Goal: Information Seeking & Learning: Learn about a topic

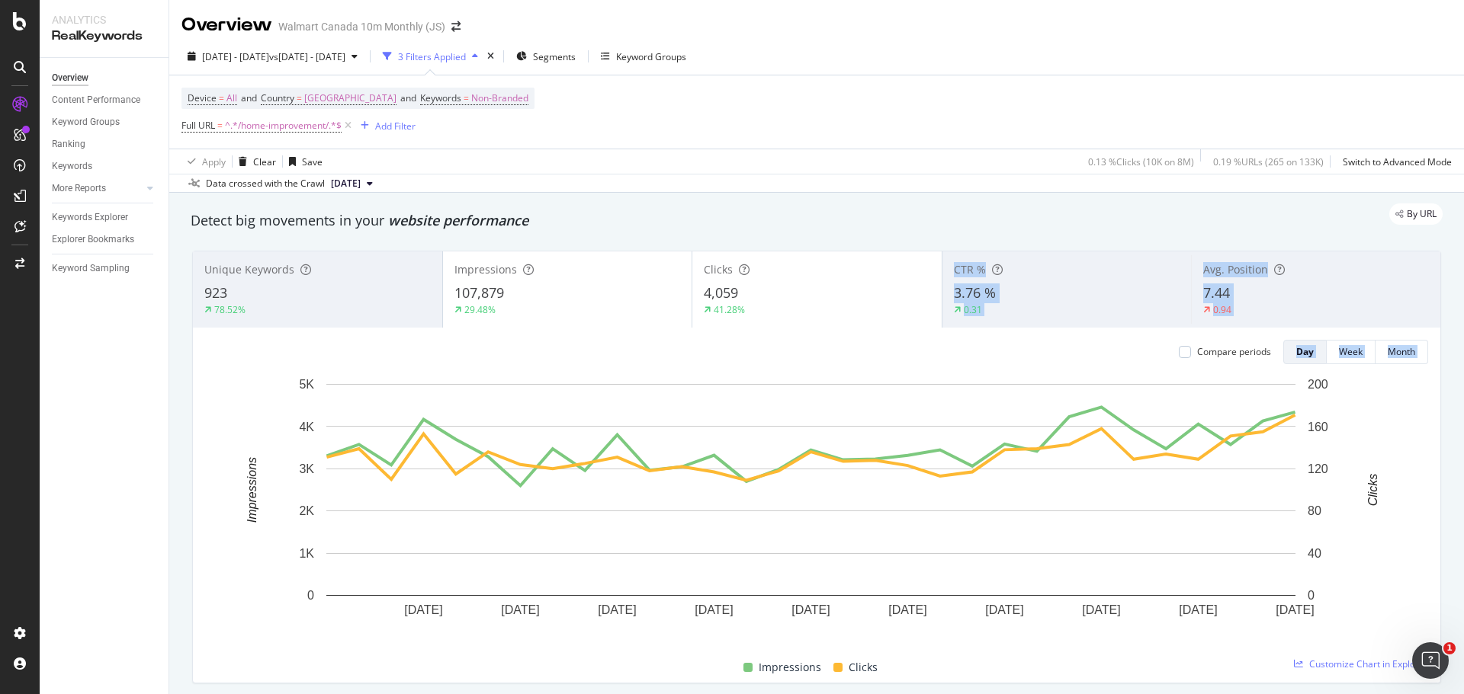
drag, startPoint x: 941, startPoint y: 469, endPoint x: 941, endPoint y: 271, distance: 198.2
click at [941, 271] on div "Unique Keywords 923 78.52% Impressions 107,879 29.48% Clicks 4,059 41.28% CTR %…" at bounding box center [816, 467] width 1247 height 431
click at [910, 138] on div "Device = All and Country = [GEOGRAPHIC_DATA] and Keywords = Non-Branded Full UR…" at bounding box center [816, 111] width 1270 height 73
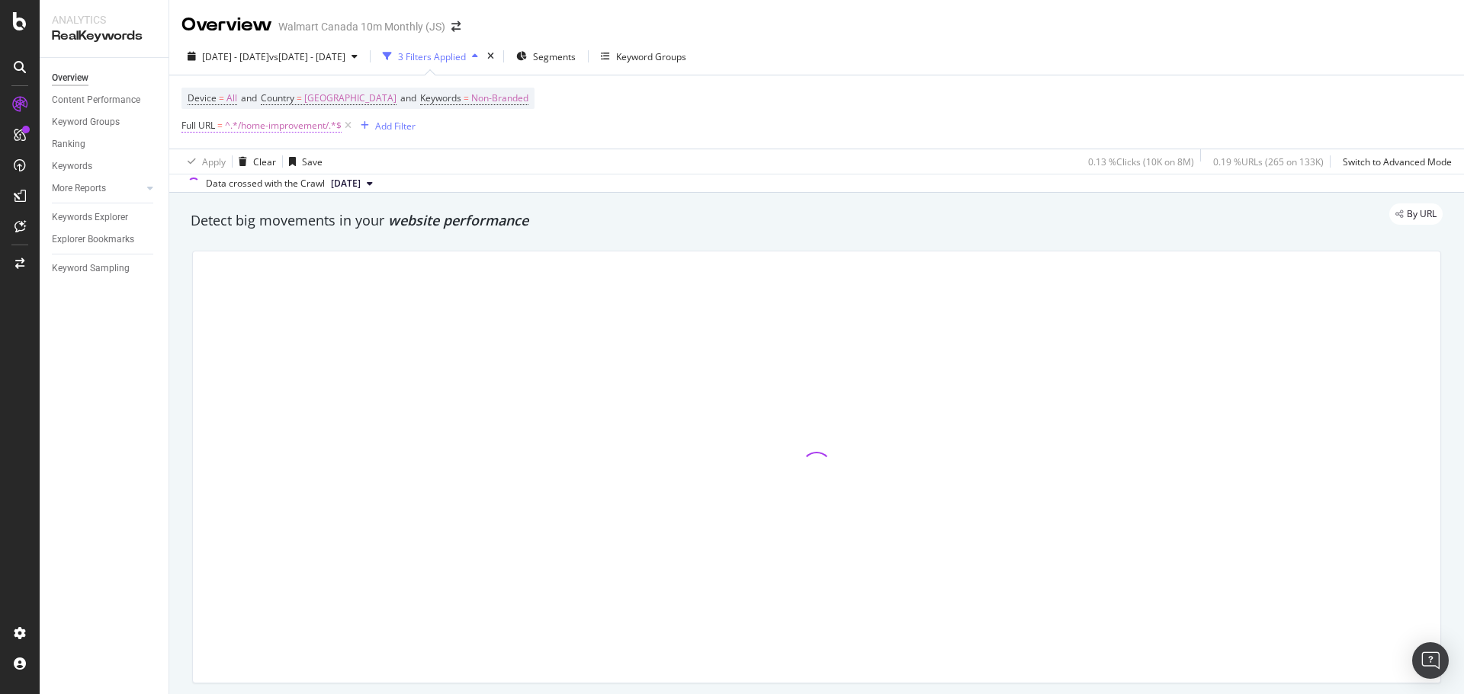
click at [294, 127] on span "^.*/home-improvement/.*$" at bounding box center [283, 125] width 117 height 21
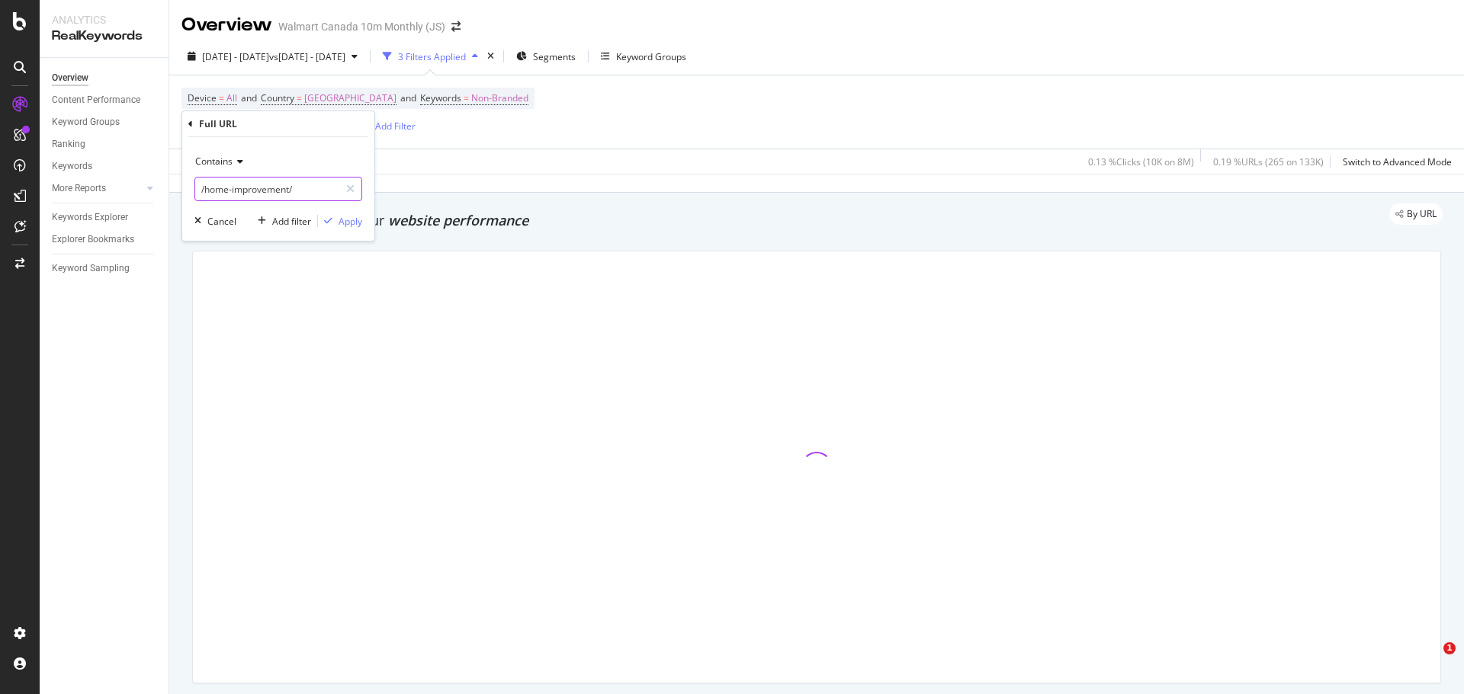
click at [277, 184] on input "/home-improvement/" at bounding box center [267, 189] width 144 height 24
click at [309, 189] on input "/home-improvement/" at bounding box center [267, 189] width 144 height 24
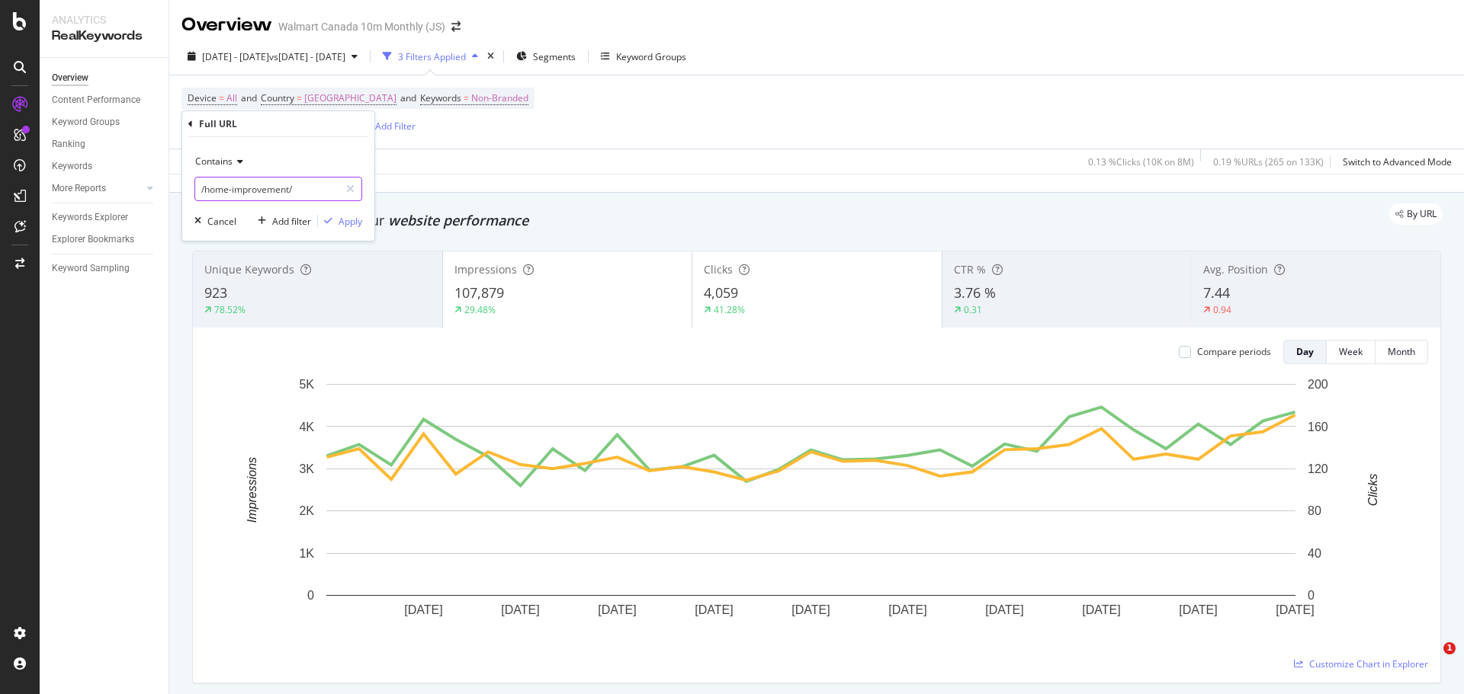
click at [309, 189] on input "/home-improvement/" at bounding box center [267, 189] width 144 height 24
type input "/appliances/"
click at [346, 221] on div "Apply" at bounding box center [350, 221] width 24 height 13
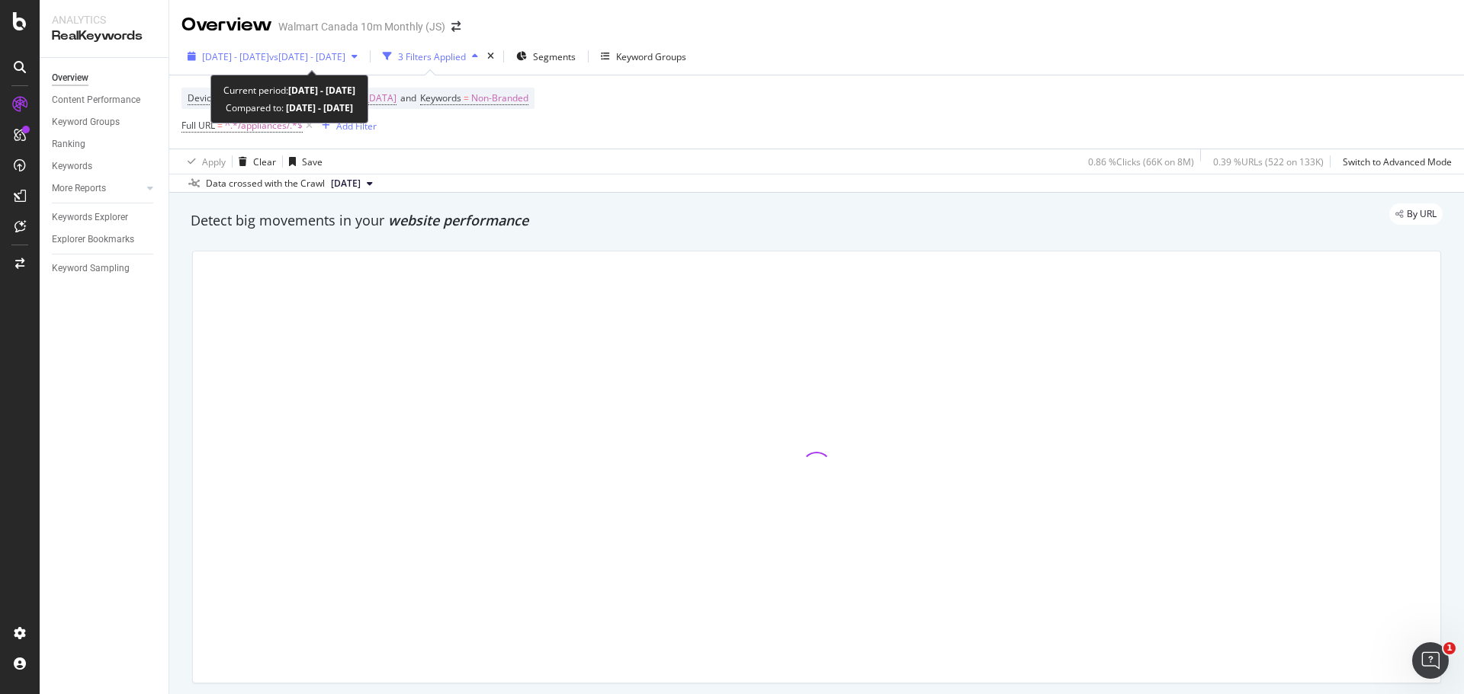
click at [345, 62] on span "vs 2024 Aug. 1st - Aug. 31st" at bounding box center [307, 56] width 76 height 13
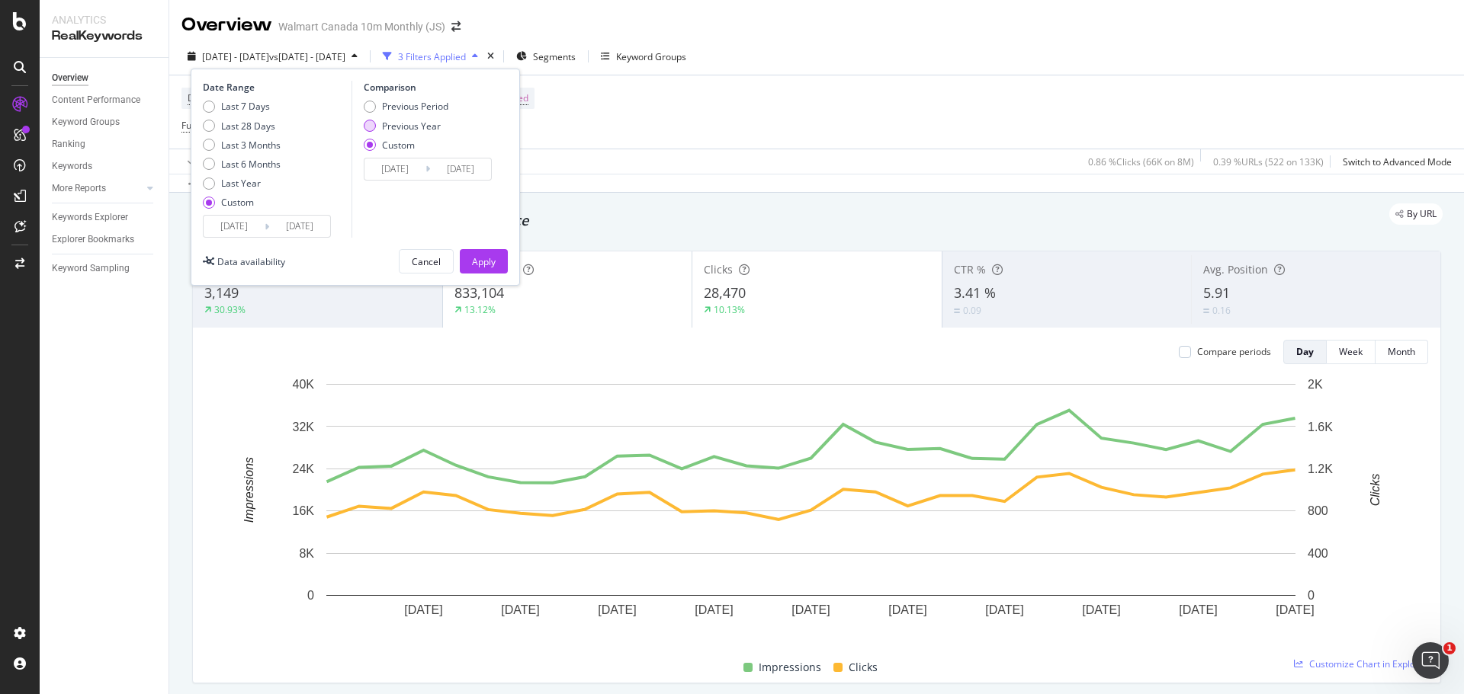
click at [374, 130] on div "Previous Year" at bounding box center [370, 126] width 12 height 12
type input "2024/08/02"
type input "2024/09/01"
click at [242, 226] on input "2025/08/01" at bounding box center [234, 226] width 61 height 21
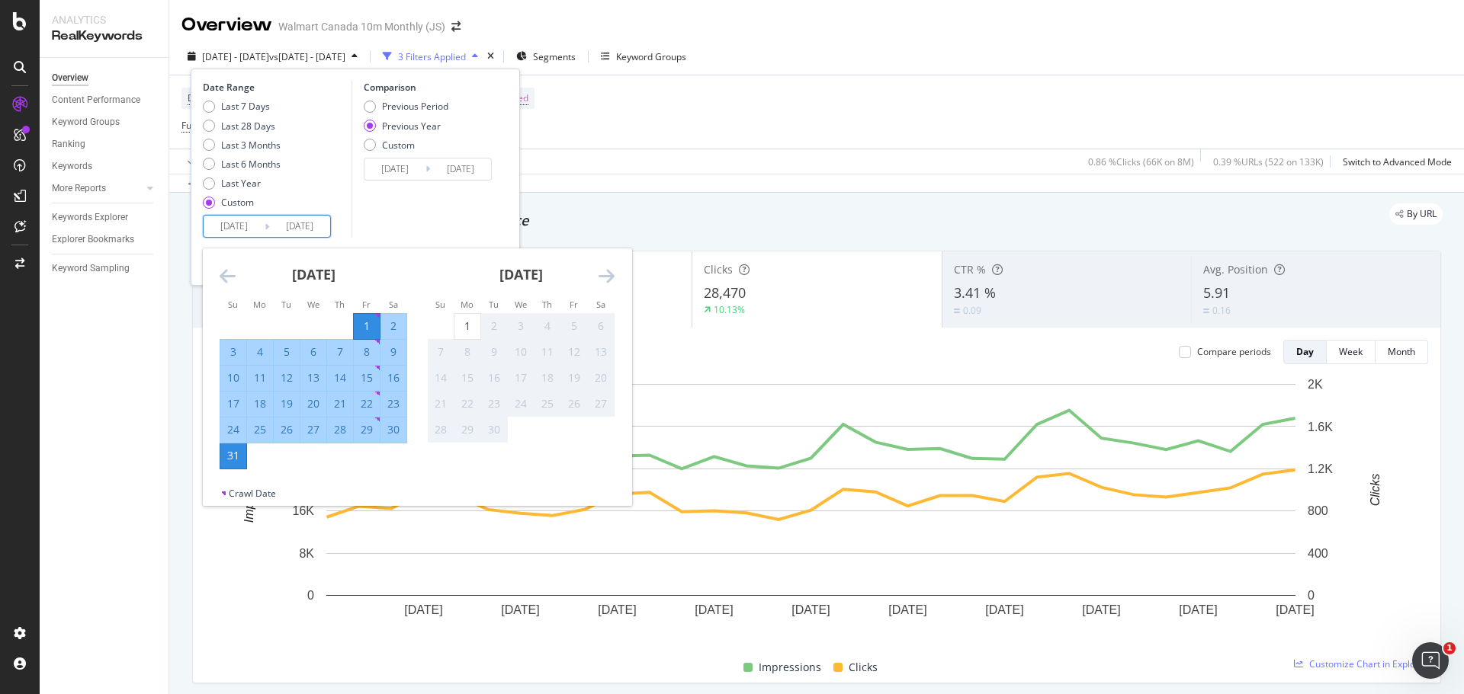
click at [856, 125] on div "Device = All and Country = Canada and Keywords = Non-Branded Full URL = ^.*/app…" at bounding box center [816, 111] width 1270 height 73
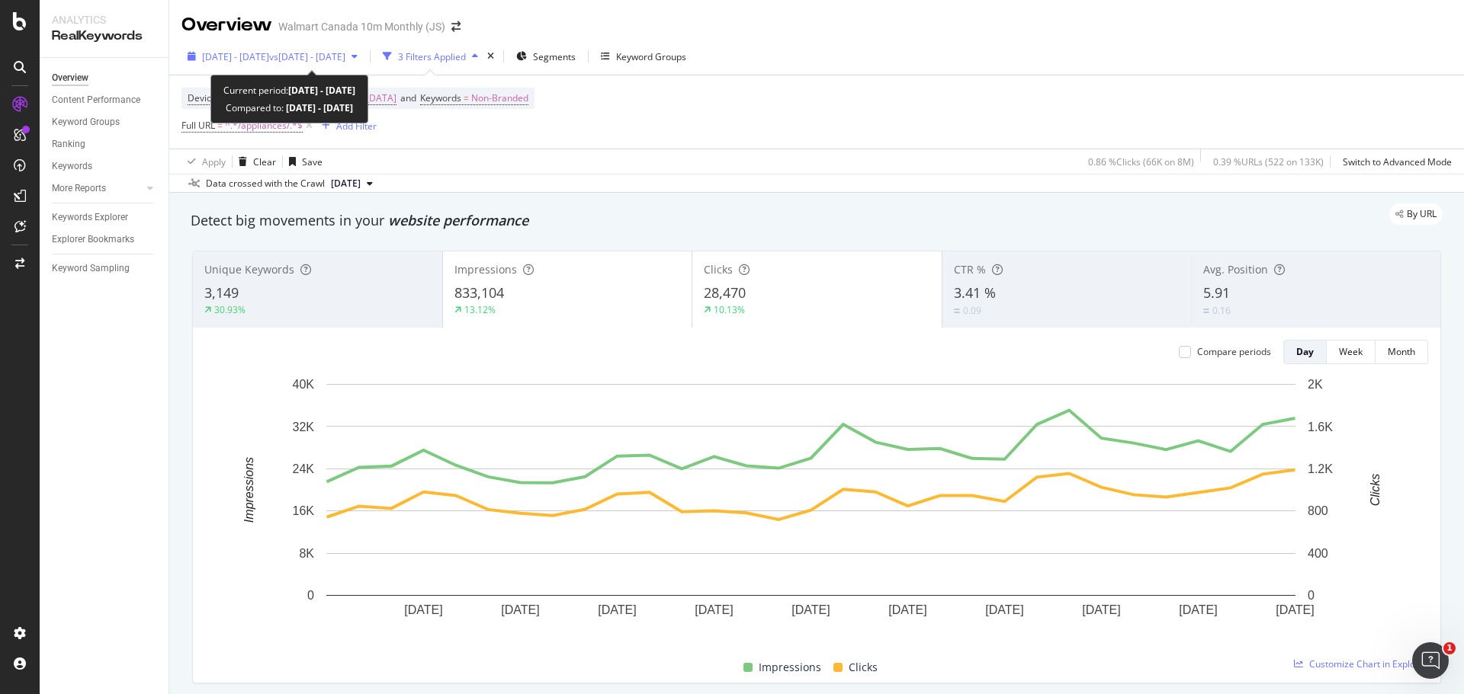
click at [265, 58] on span "[DATE] - [DATE]" at bounding box center [235, 56] width 67 height 13
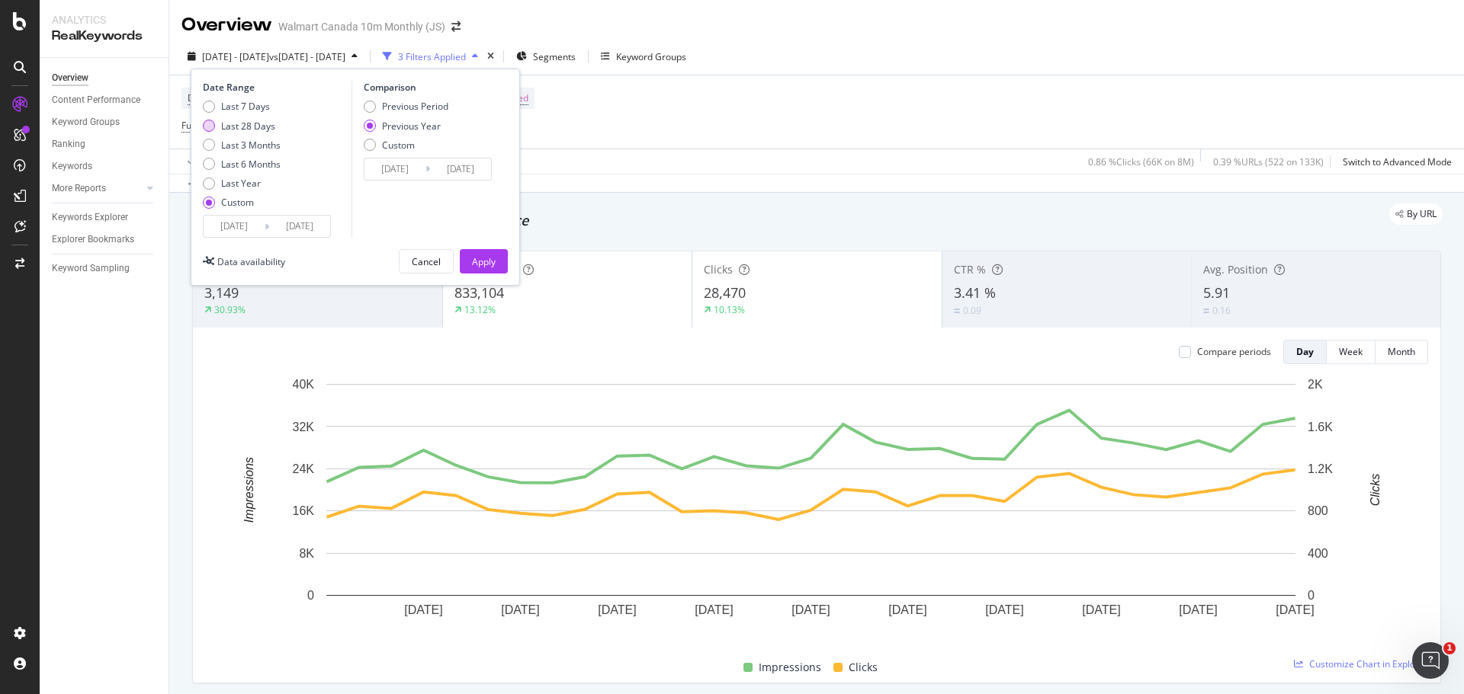
click at [213, 125] on div "Last 28 Days" at bounding box center [209, 126] width 12 height 12
type input "2025/08/05"
type input "2025/09/01"
type input "2024/08/06"
type input "2024/09/02"
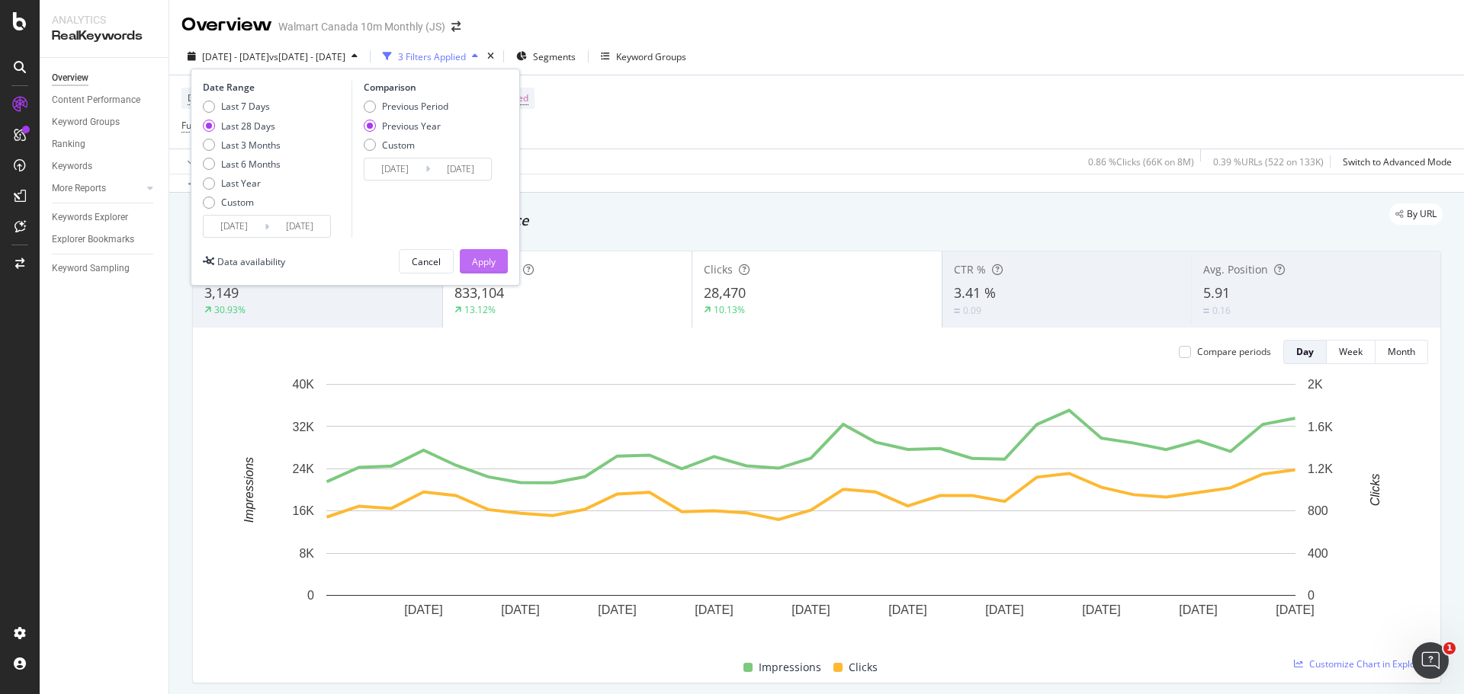
click at [489, 261] on div "Apply" at bounding box center [484, 261] width 24 height 13
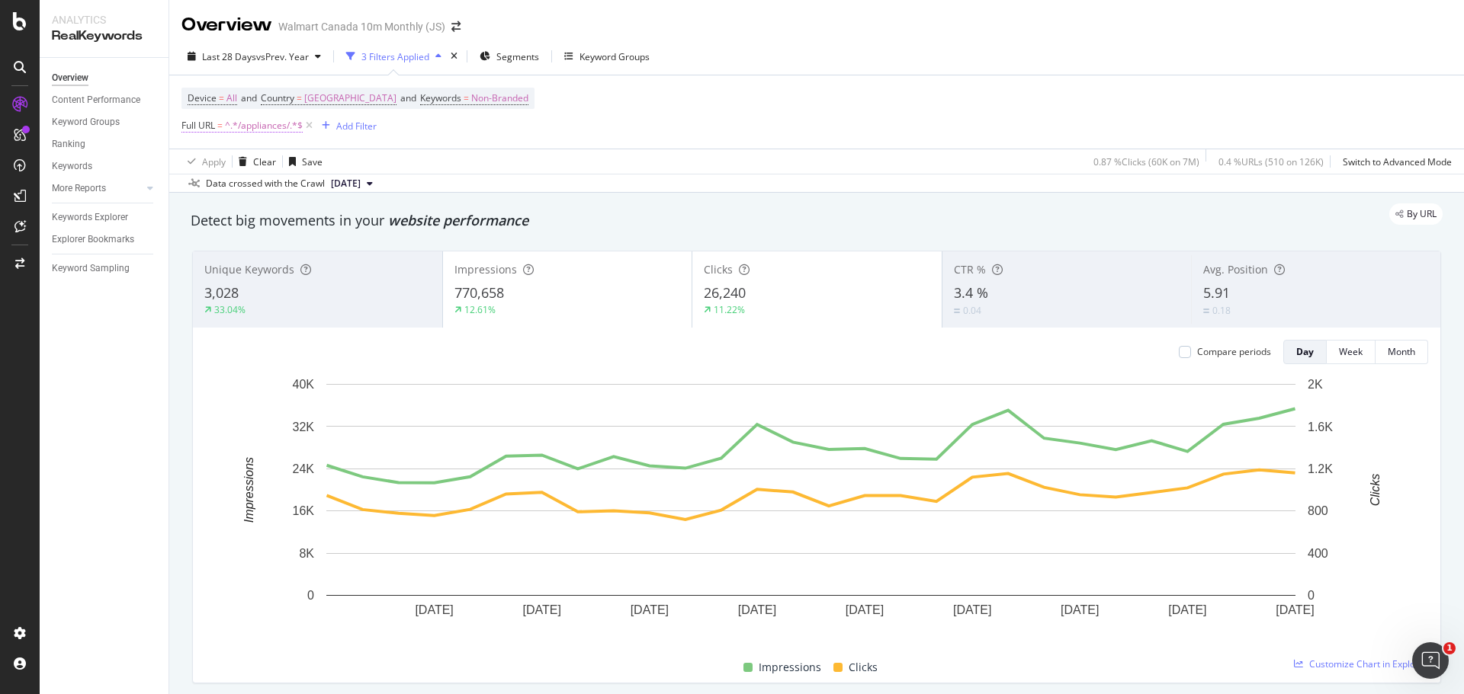
click at [284, 129] on span "^.*/appliances/.*$" at bounding box center [264, 125] width 78 height 21
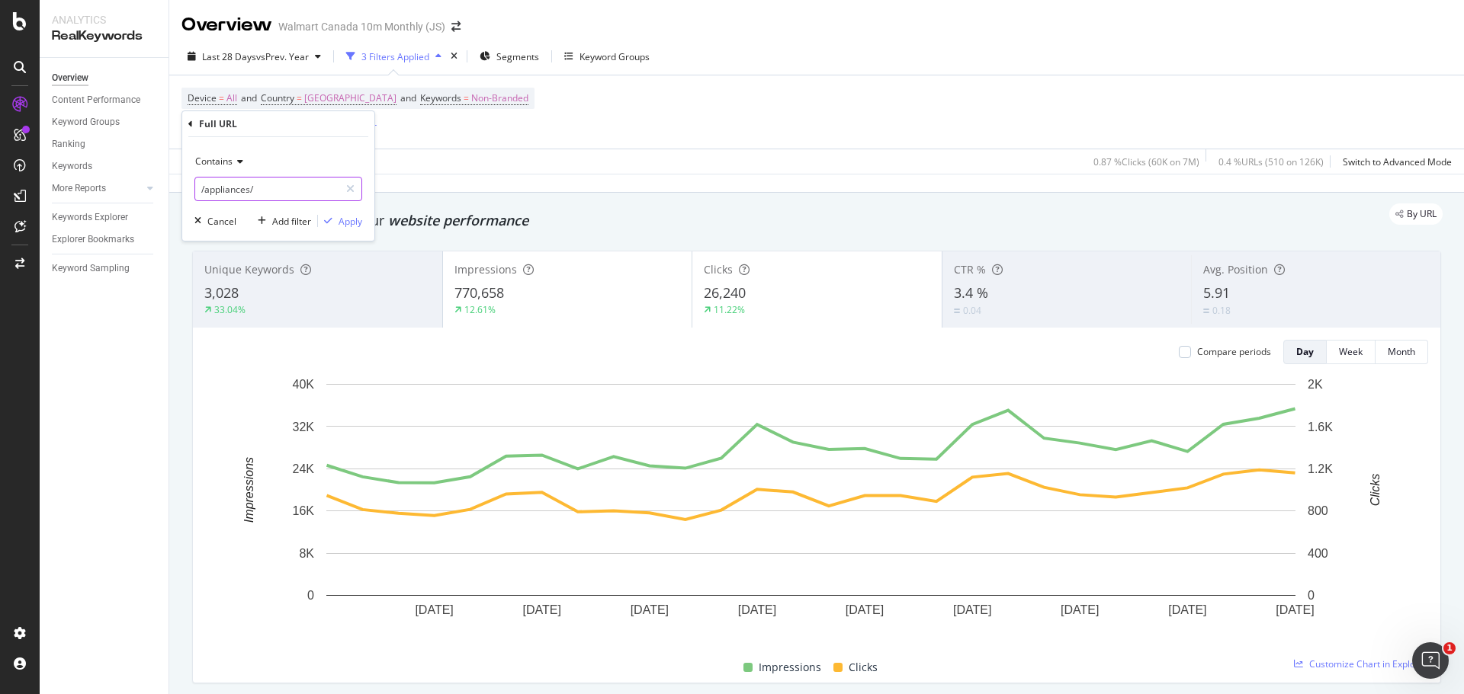
click at [277, 195] on input "/appliances/" at bounding box center [267, 189] width 144 height 24
click at [277, 193] on input "/appliances/" at bounding box center [267, 189] width 144 height 24
type input "/appliances/small-appliances/"
click at [355, 224] on div "Apply" at bounding box center [350, 221] width 24 height 13
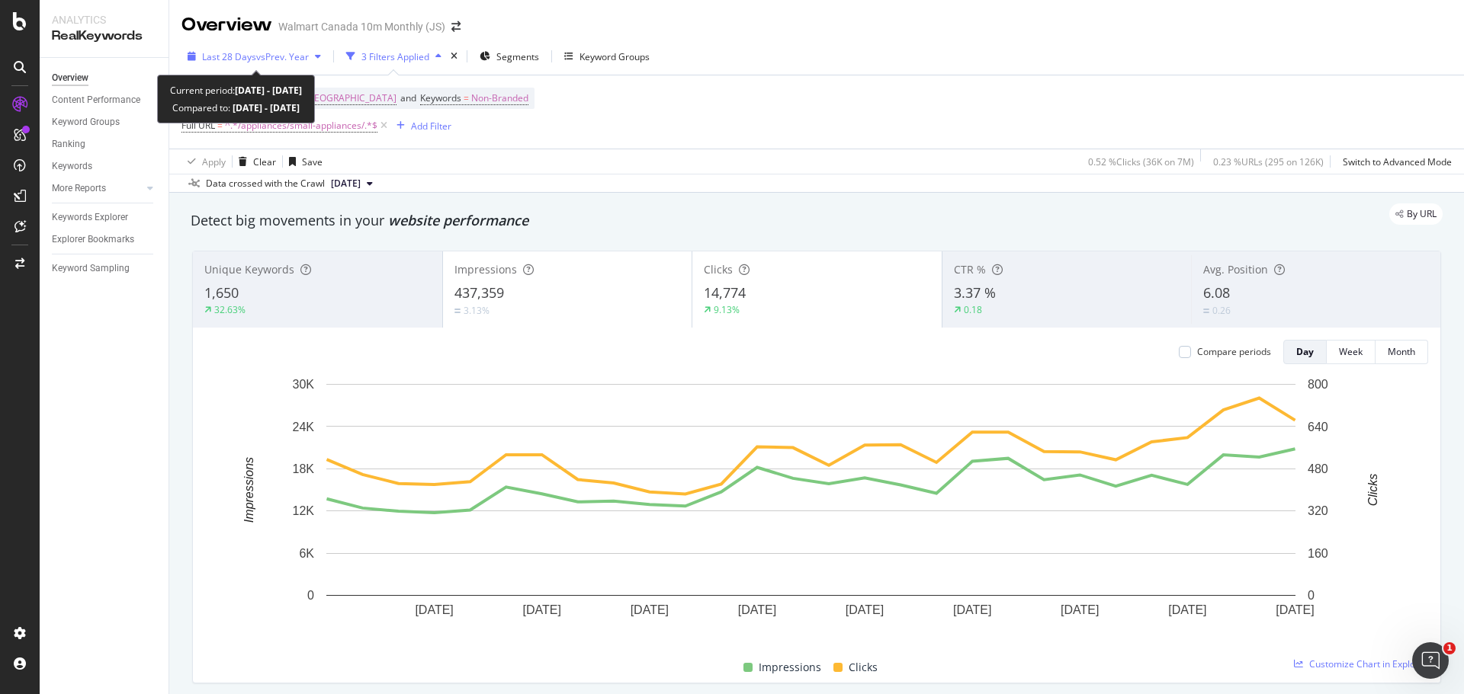
click at [296, 53] on span "vs Prev. Year" at bounding box center [282, 56] width 53 height 13
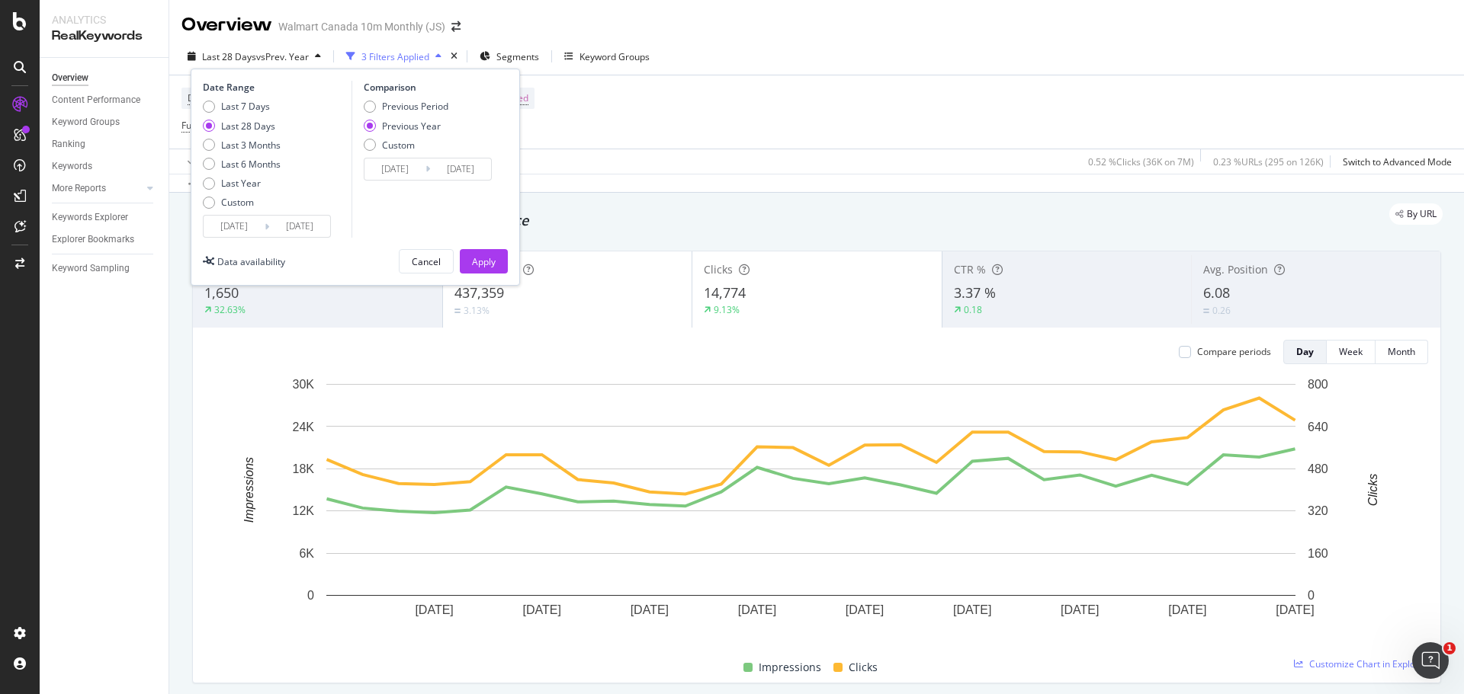
drag, startPoint x: 371, startPoint y: 107, endPoint x: 412, endPoint y: 163, distance: 68.8
click at [374, 111] on div "Previous Period" at bounding box center [406, 106] width 85 height 13
type input "2025/07/08"
type input "2025/08/04"
drag, startPoint x: 483, startPoint y: 259, endPoint x: 904, endPoint y: 154, distance: 434.5
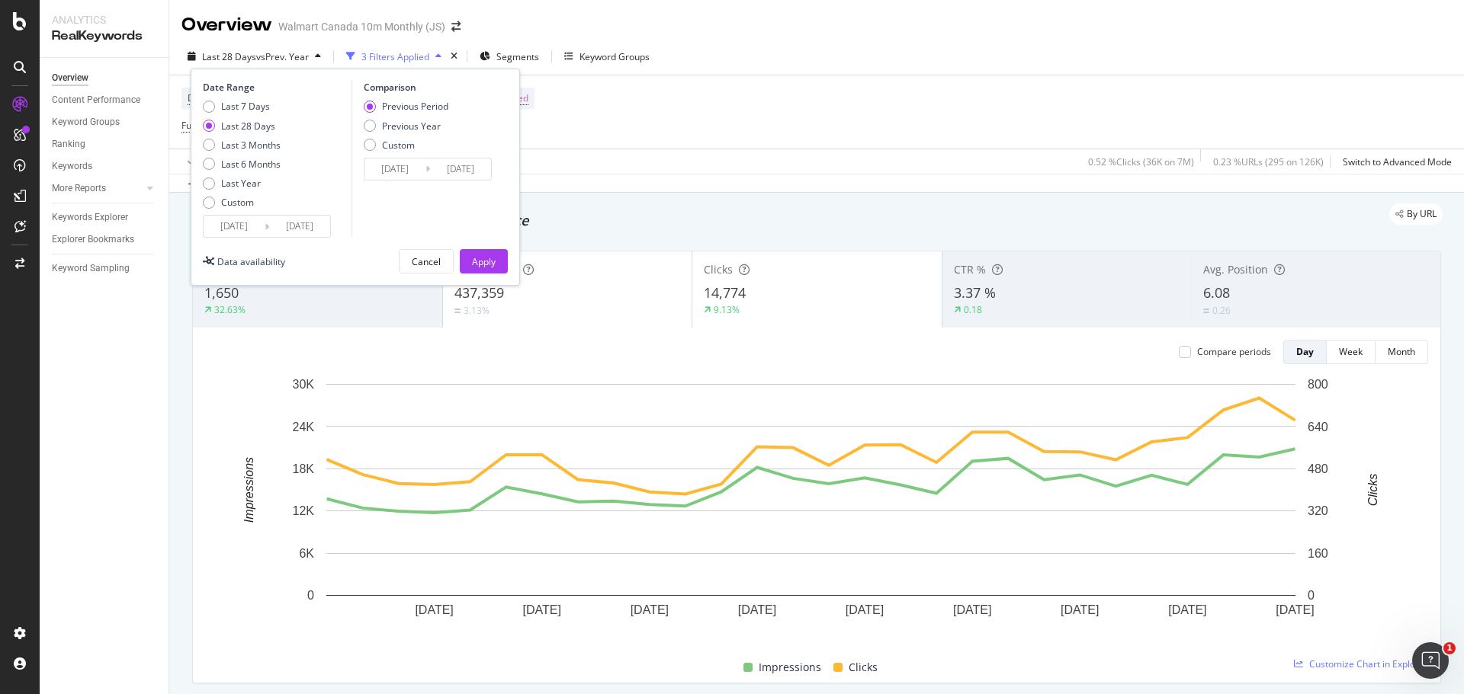
click at [483, 260] on div "Apply" at bounding box center [484, 261] width 24 height 13
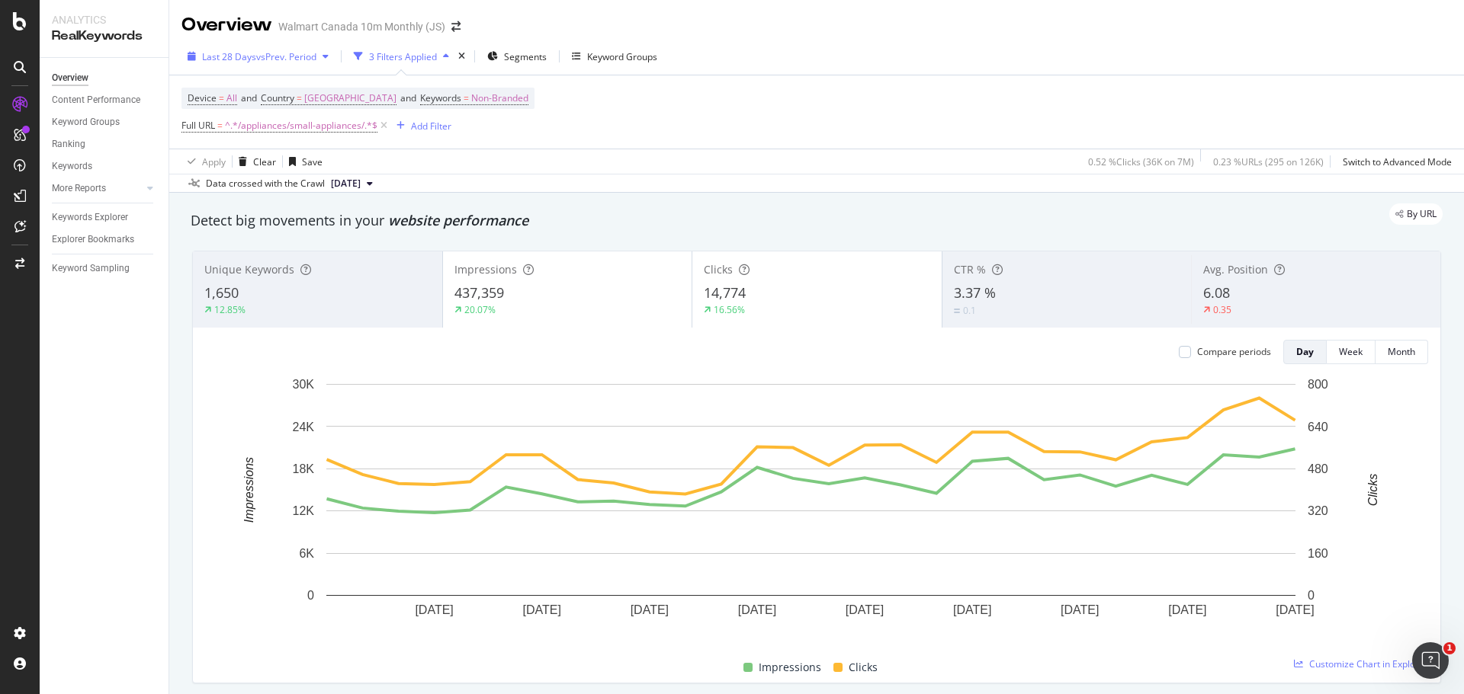
click at [284, 58] on span "vs Prev. Period" at bounding box center [286, 56] width 60 height 13
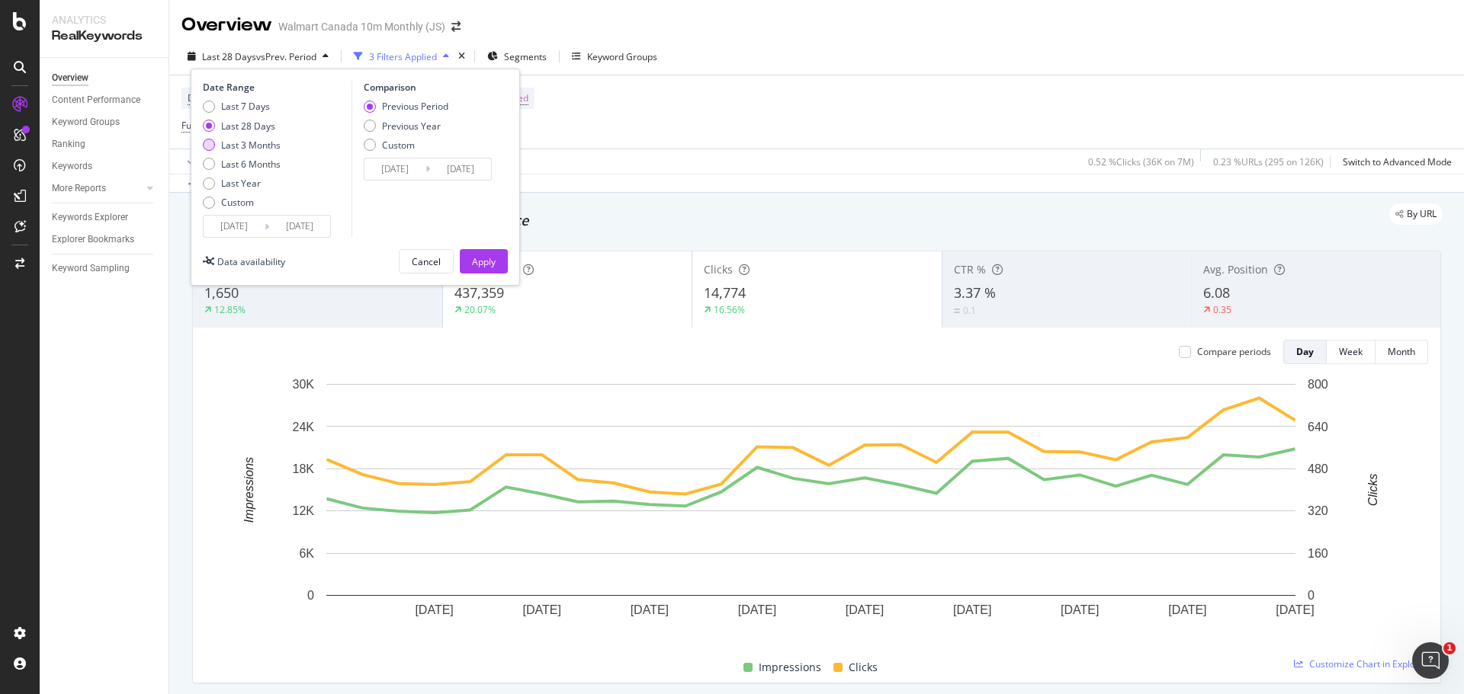
click at [218, 144] on div "Last 3 Months" at bounding box center [242, 145] width 78 height 13
type input "2025/06/02"
type input "2025/03/02"
type input "2025/06/01"
click at [373, 128] on div "Previous Year" at bounding box center [370, 126] width 12 height 12
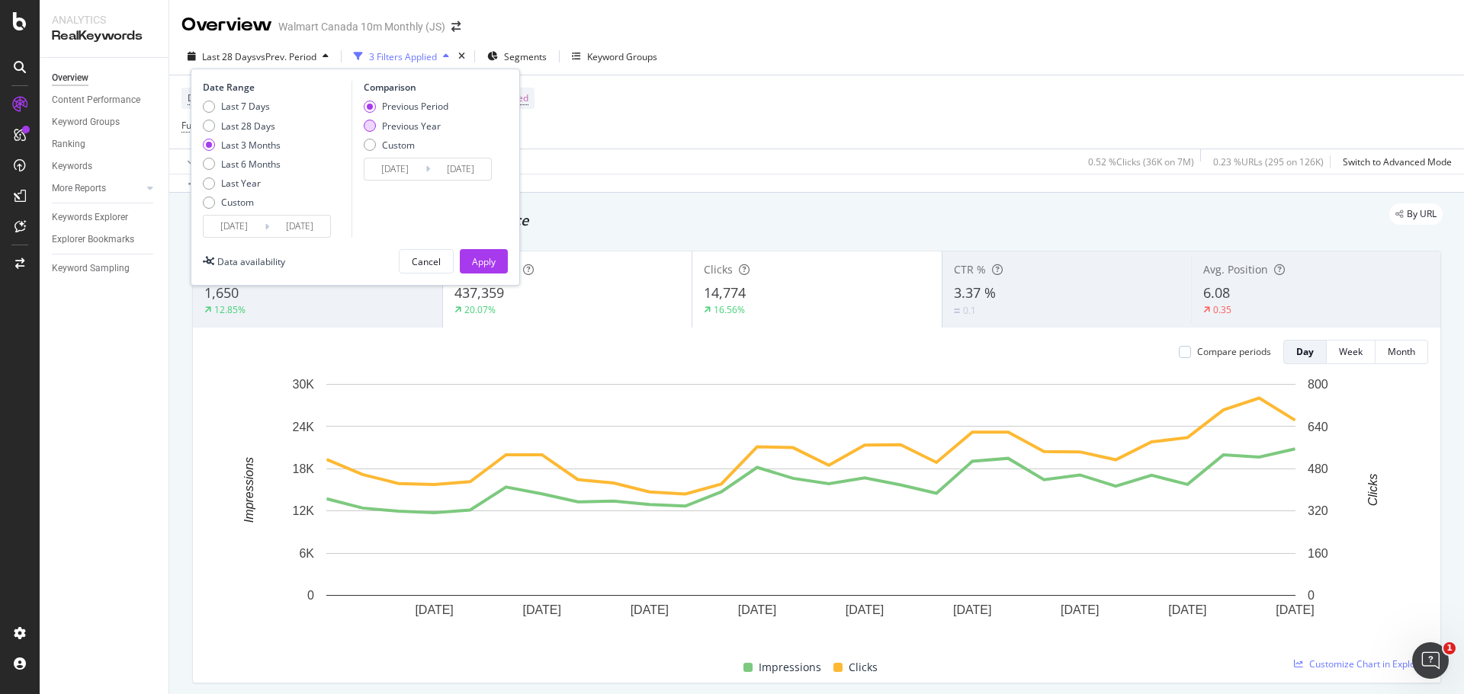
type input "2024/06/03"
type input "2024/09/02"
click at [486, 260] on div "Apply" at bounding box center [484, 261] width 24 height 13
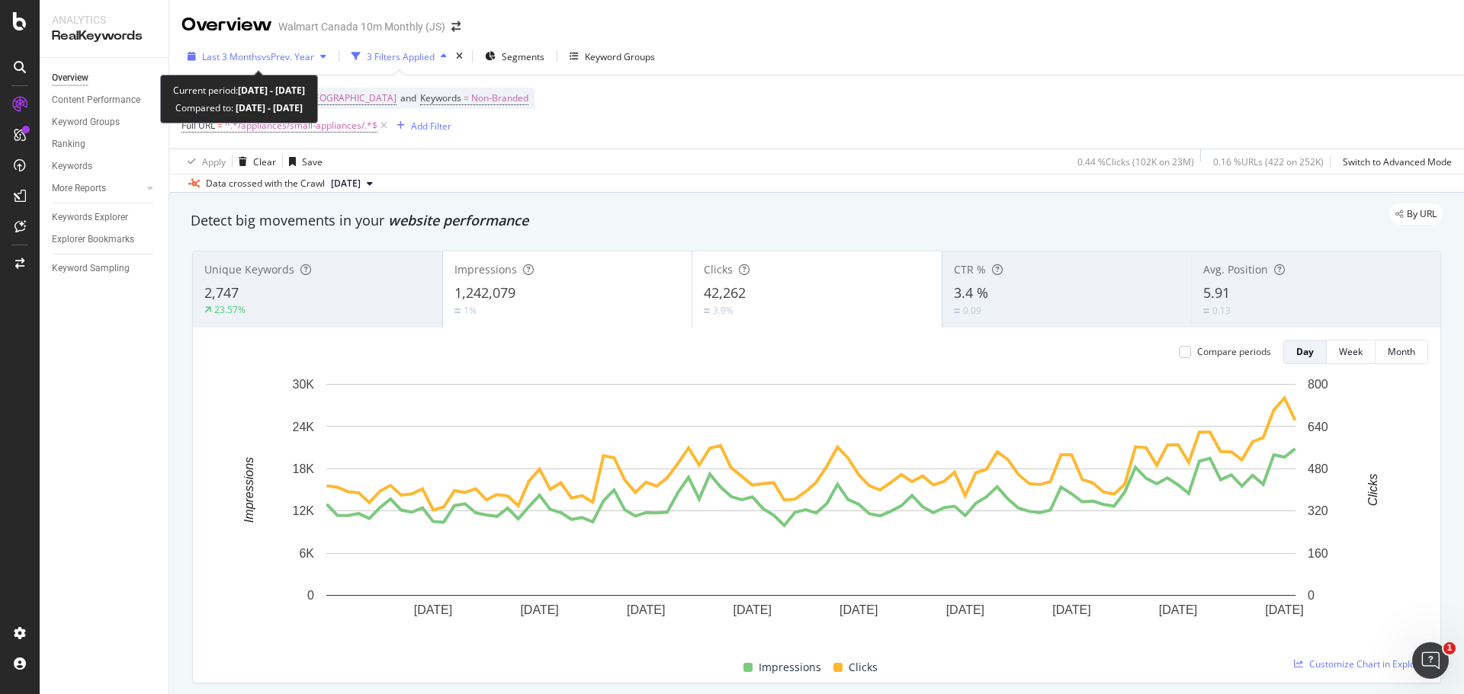
click at [318, 59] on div "button" at bounding box center [323, 56] width 18 height 9
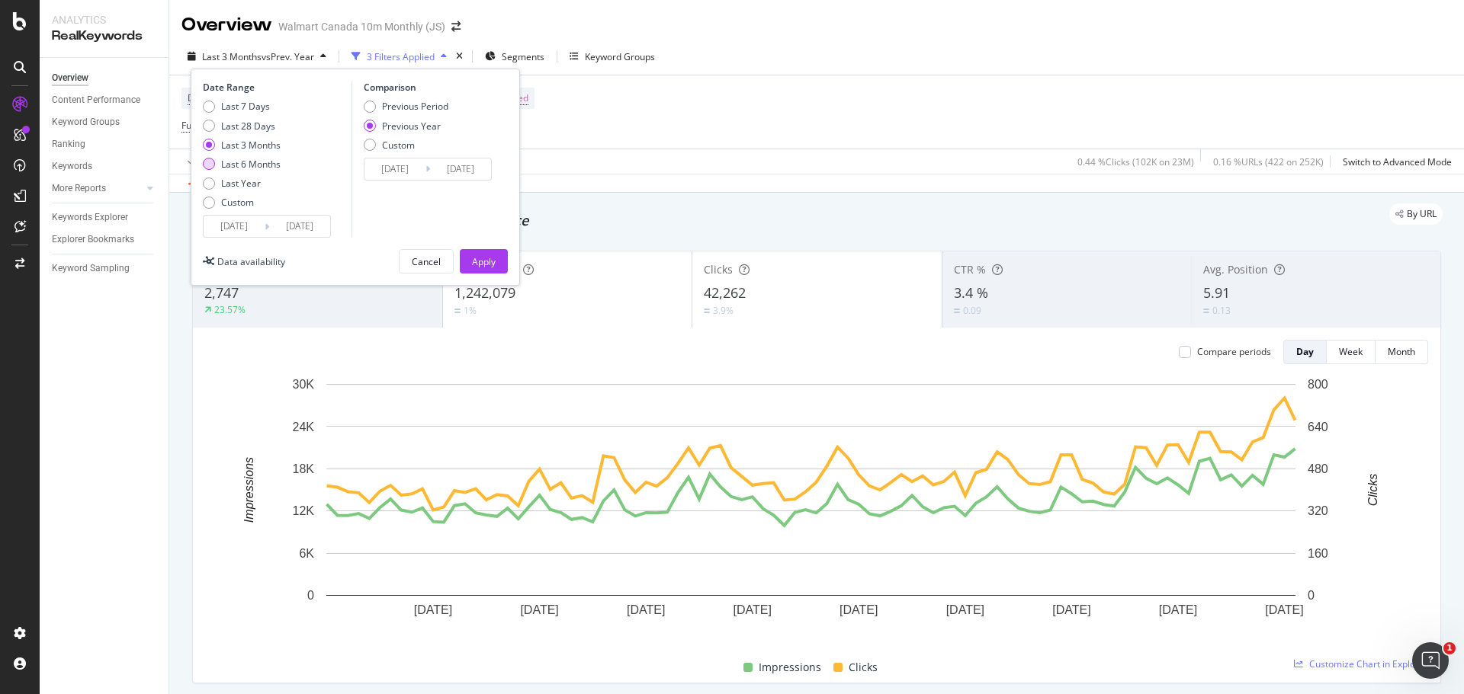
click at [210, 164] on div "Last 6 Months" at bounding box center [209, 164] width 12 height 12
type input "2025/03/02"
type input "2024/03/03"
click at [489, 262] on div "Apply" at bounding box center [484, 261] width 24 height 13
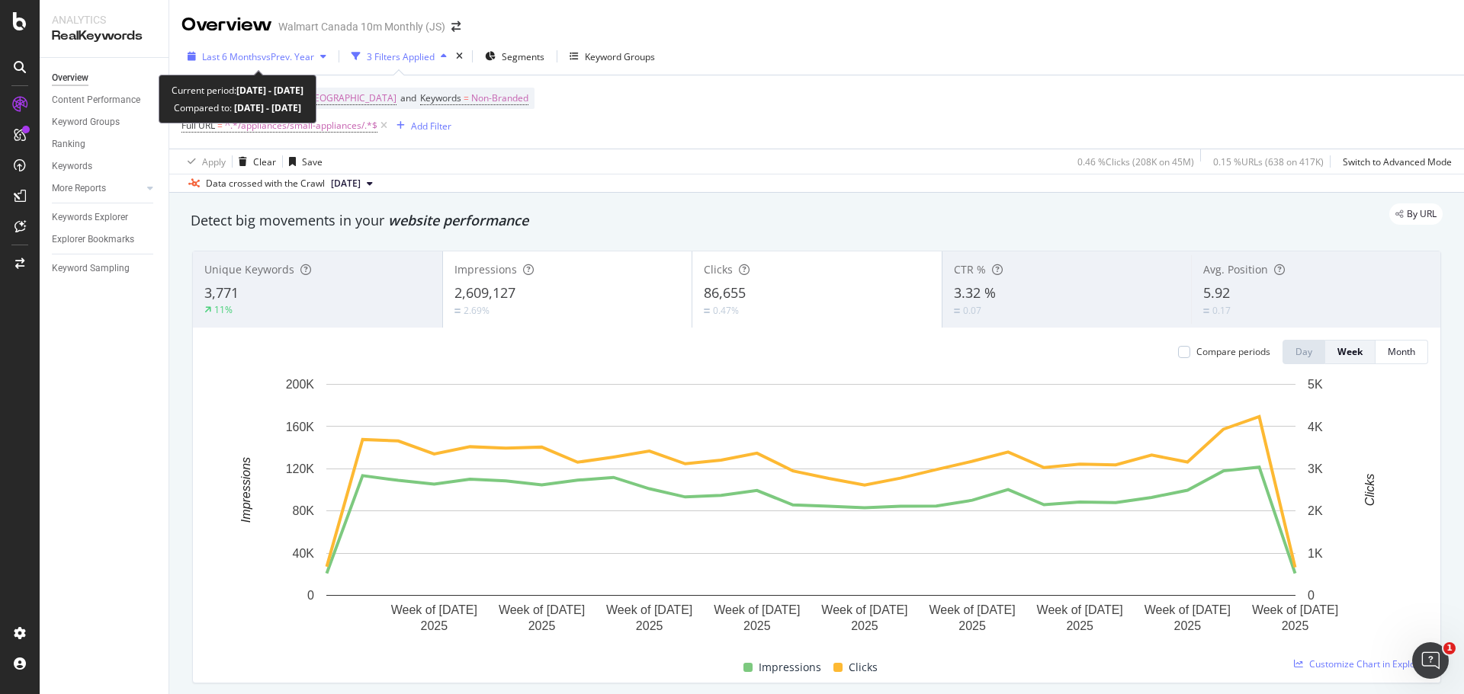
click at [303, 58] on span "vs Prev. Year" at bounding box center [287, 56] width 53 height 13
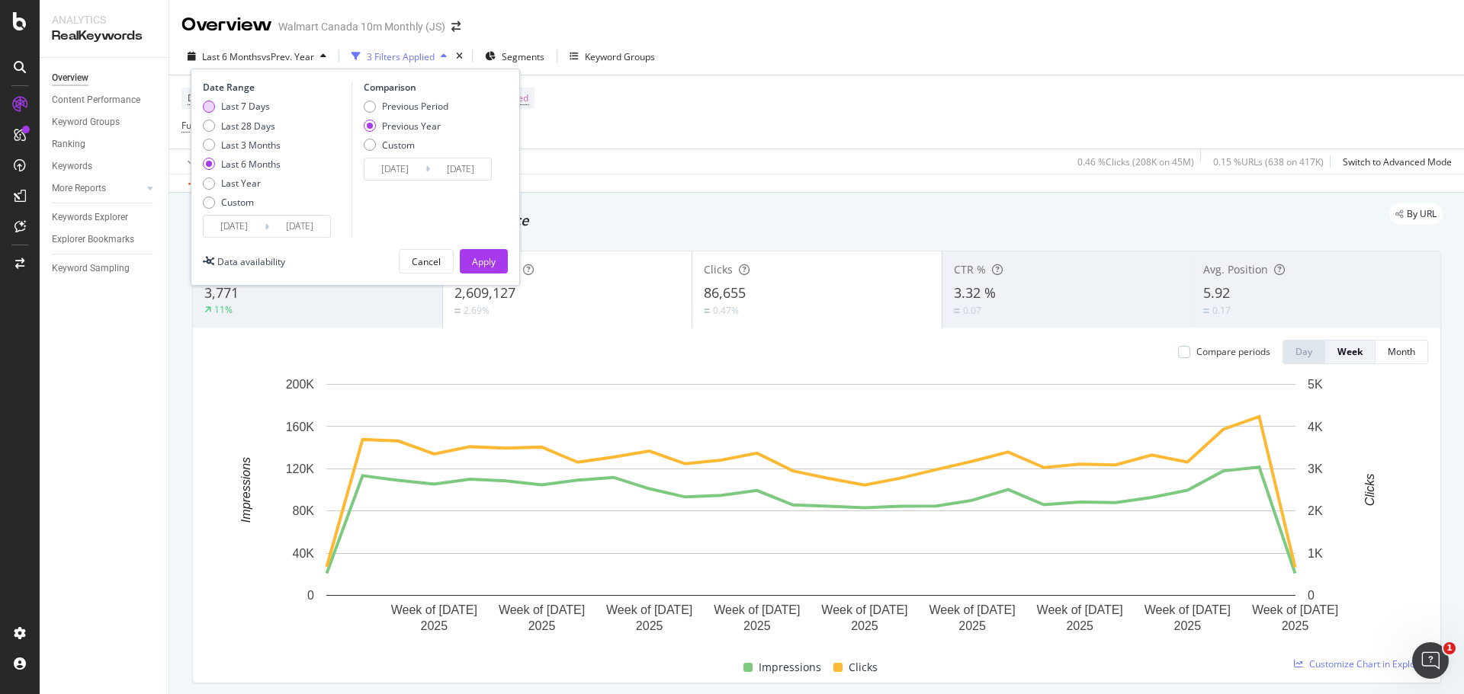
click at [206, 112] on div "Last 7 Days" at bounding box center [209, 107] width 12 height 12
type input "2025/08/26"
type input "2024/08/27"
click at [472, 268] on div "Apply" at bounding box center [484, 261] width 24 height 23
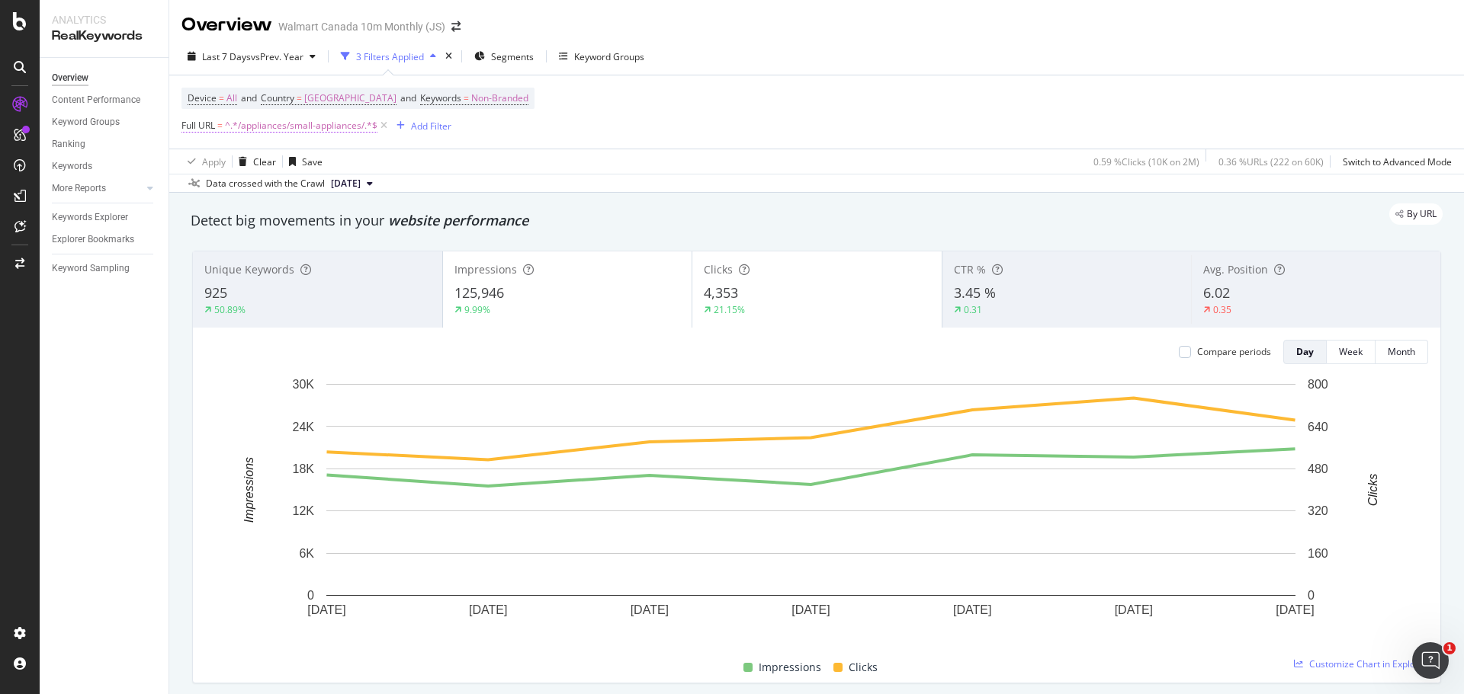
click at [330, 127] on span "^.*/appliances/small-appliances/.*$" at bounding box center [301, 125] width 152 height 21
click at [260, 191] on input "/appliances/small-appliances/" at bounding box center [267, 189] width 144 height 24
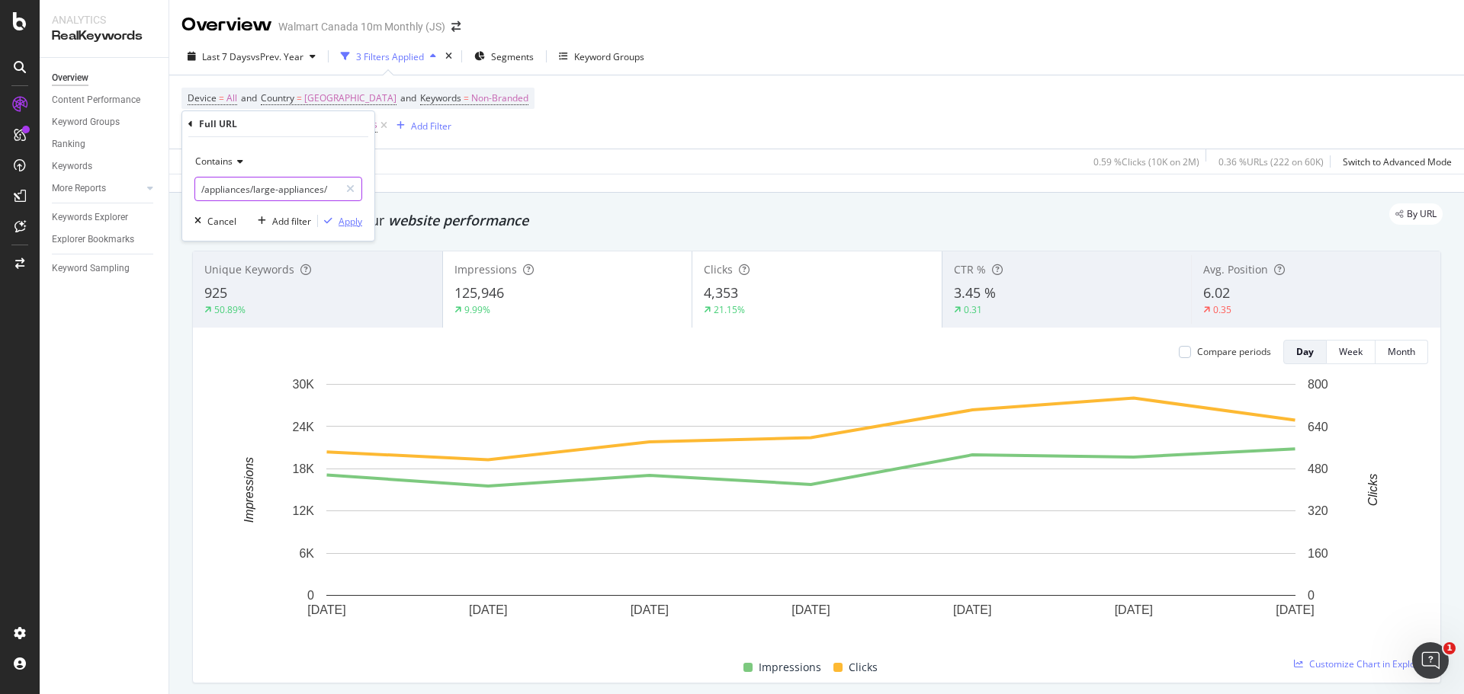
type input "/appliances/large-appliances/"
click at [356, 223] on div "Apply" at bounding box center [350, 221] width 24 height 13
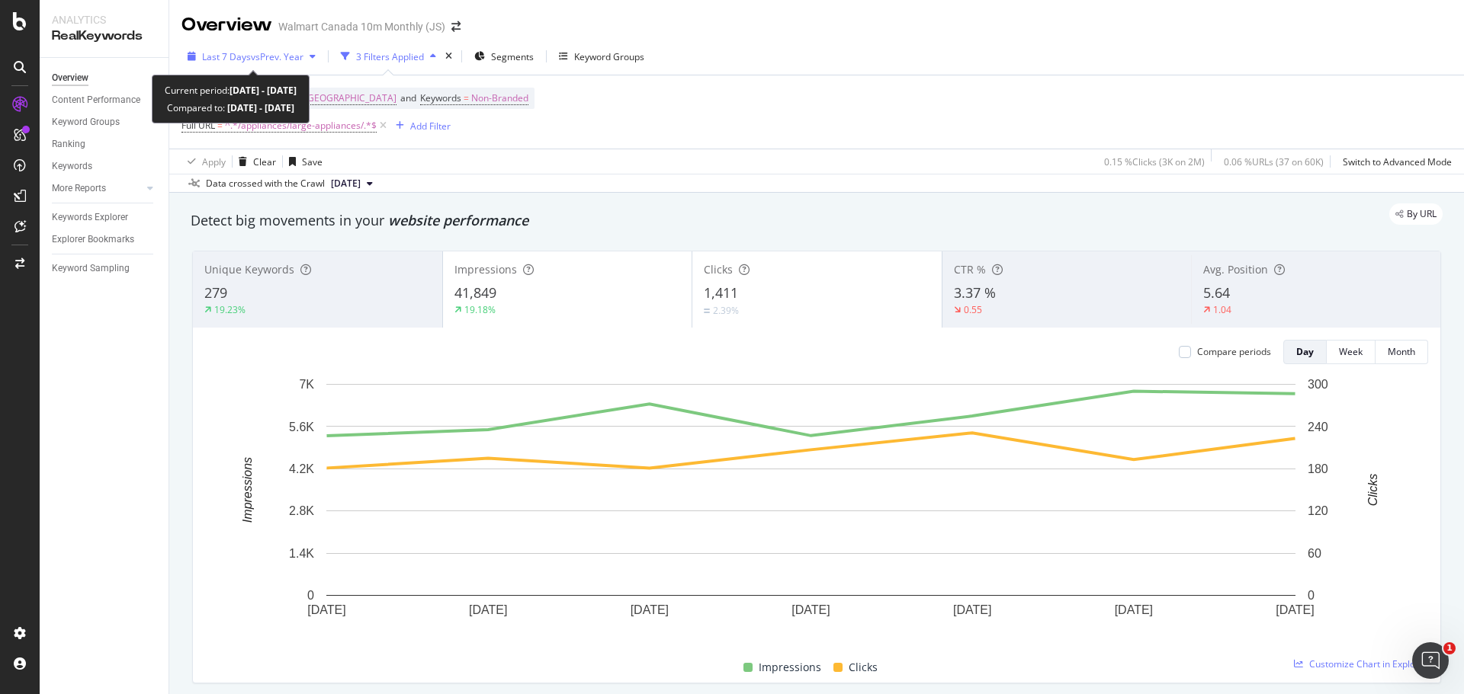
click at [300, 53] on span "vs Prev. Year" at bounding box center [277, 56] width 53 height 13
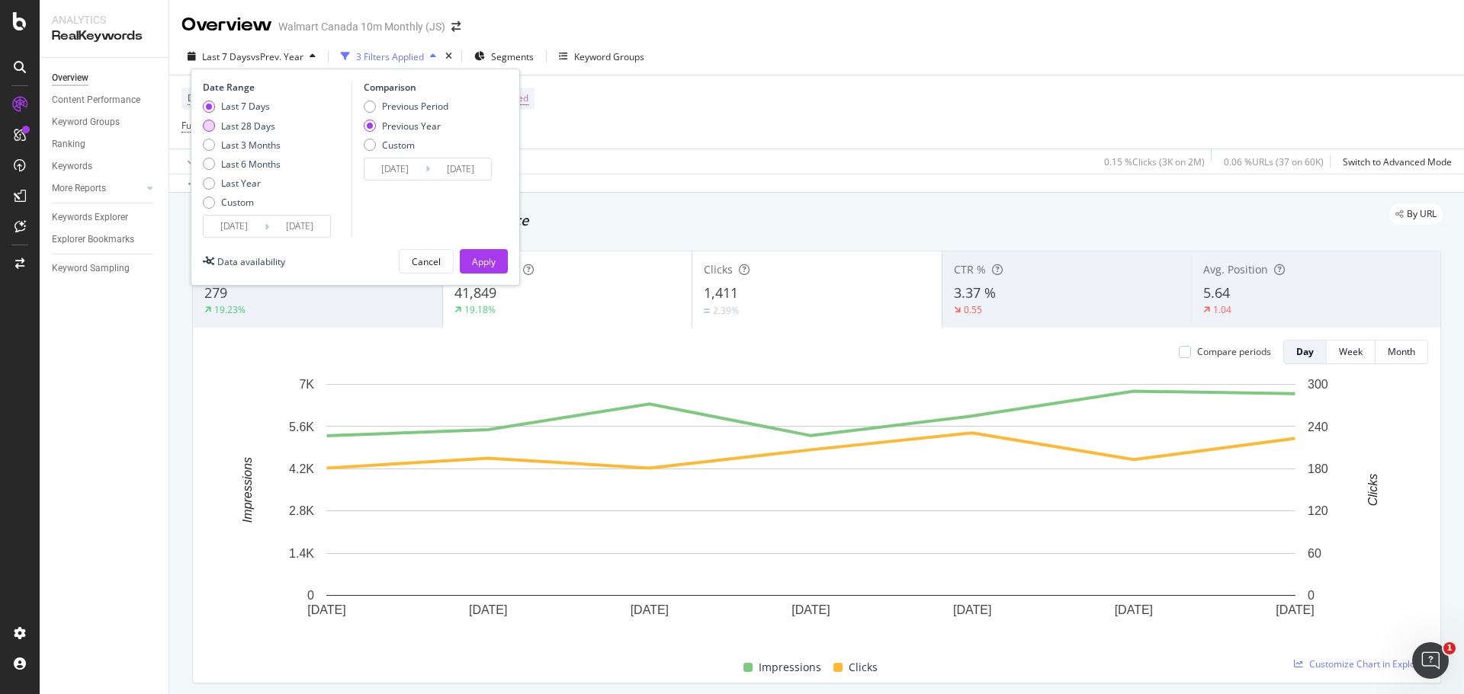
click at [215, 128] on div "Last 28 Days" at bounding box center [242, 126] width 78 height 13
type input "2025/08/05"
type input "2024/08/06"
click at [495, 262] on div "Apply" at bounding box center [484, 261] width 24 height 13
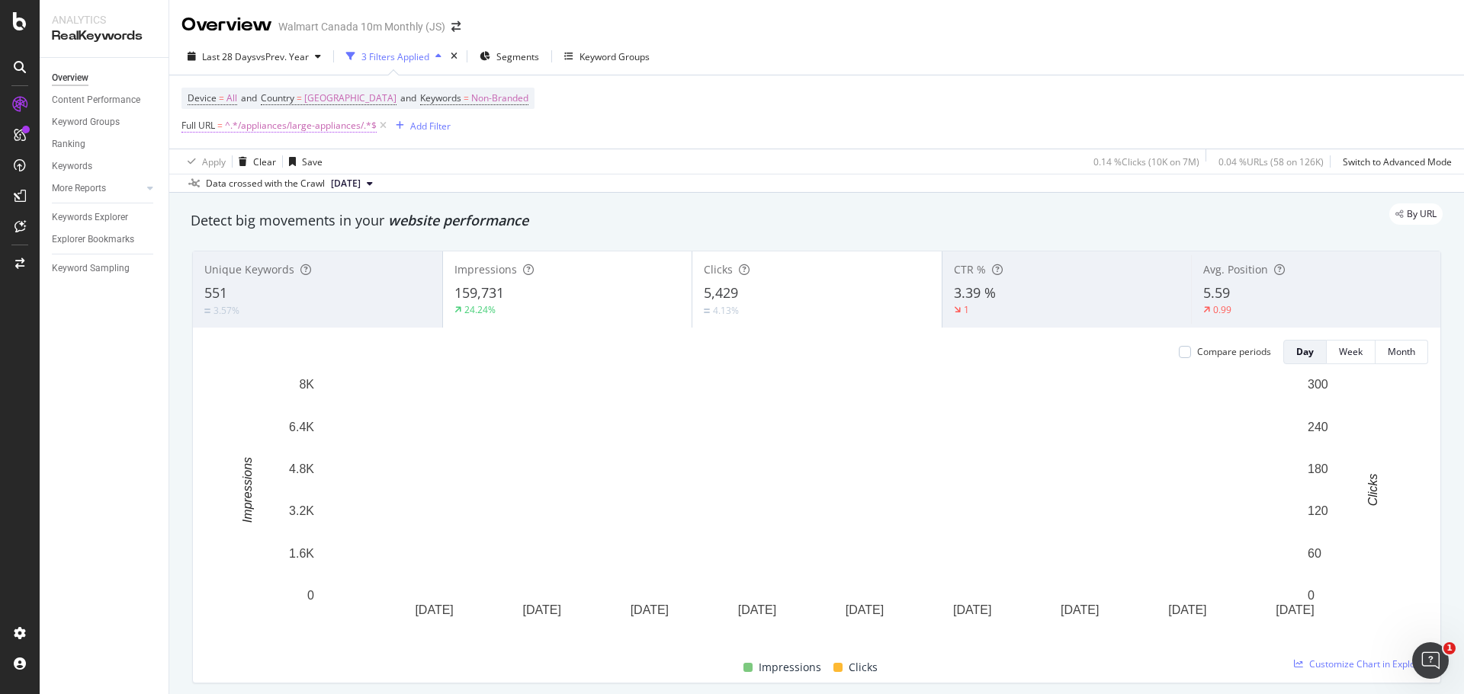
click at [332, 124] on span "^.*/appliances/large-appliances/.*$" at bounding box center [301, 125] width 152 height 21
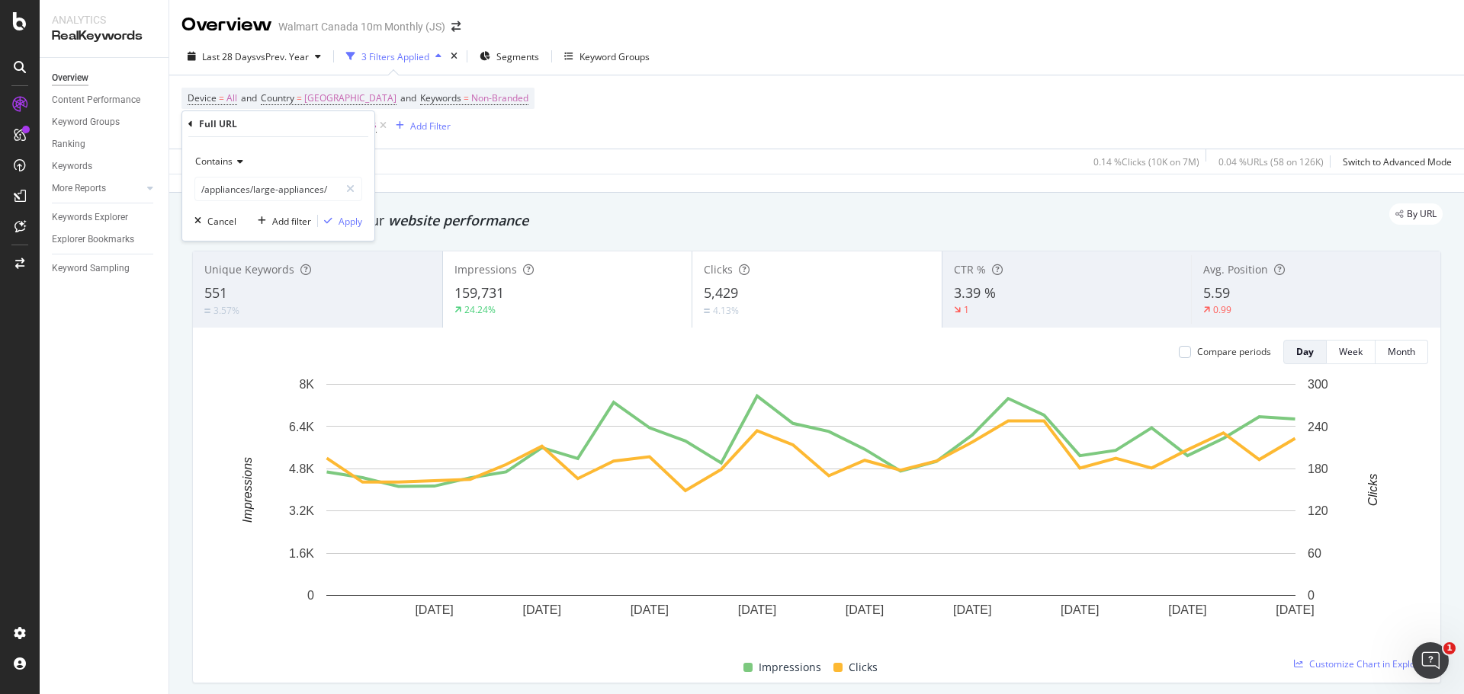
click at [833, 130] on div "Device = All and Country = Canada and Keywords = Non-Branded Full URL = ^.*/app…" at bounding box center [816, 111] width 1270 height 73
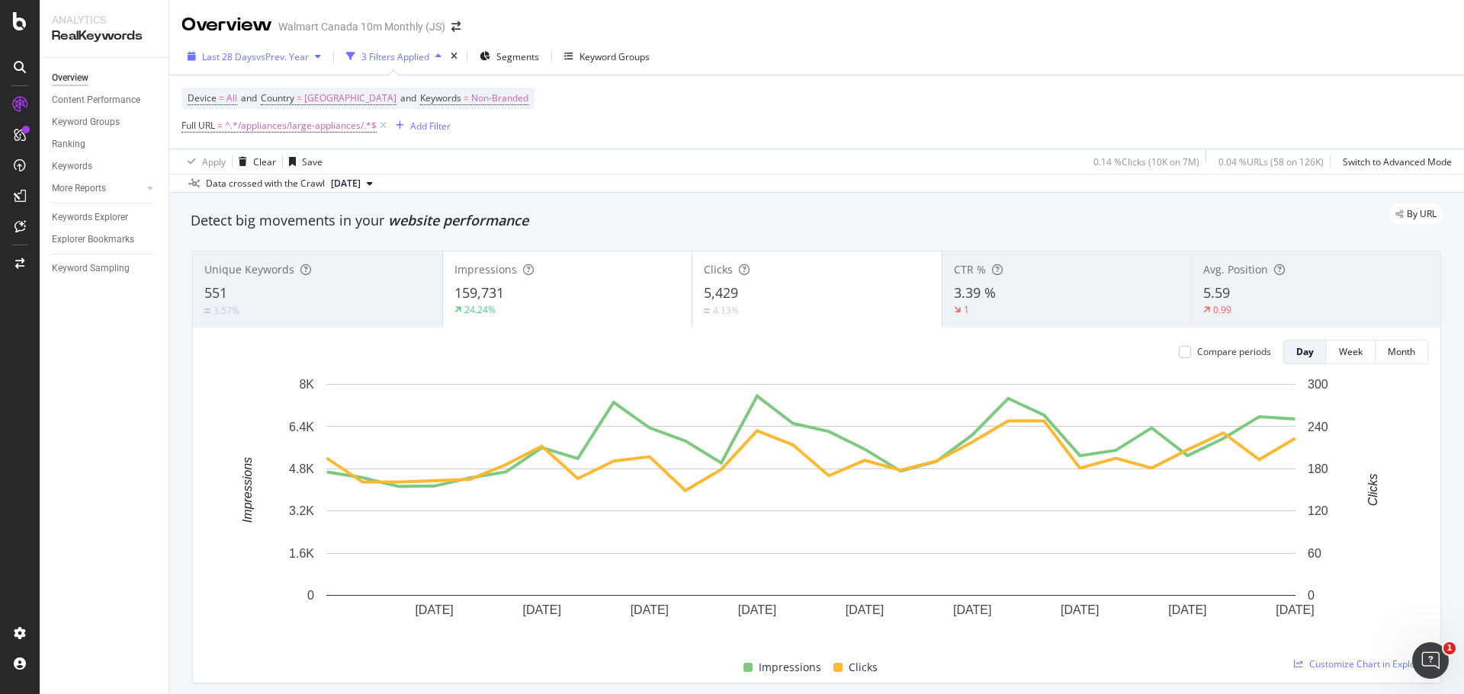
click at [308, 57] on span "vs Prev. Year" at bounding box center [282, 56] width 53 height 13
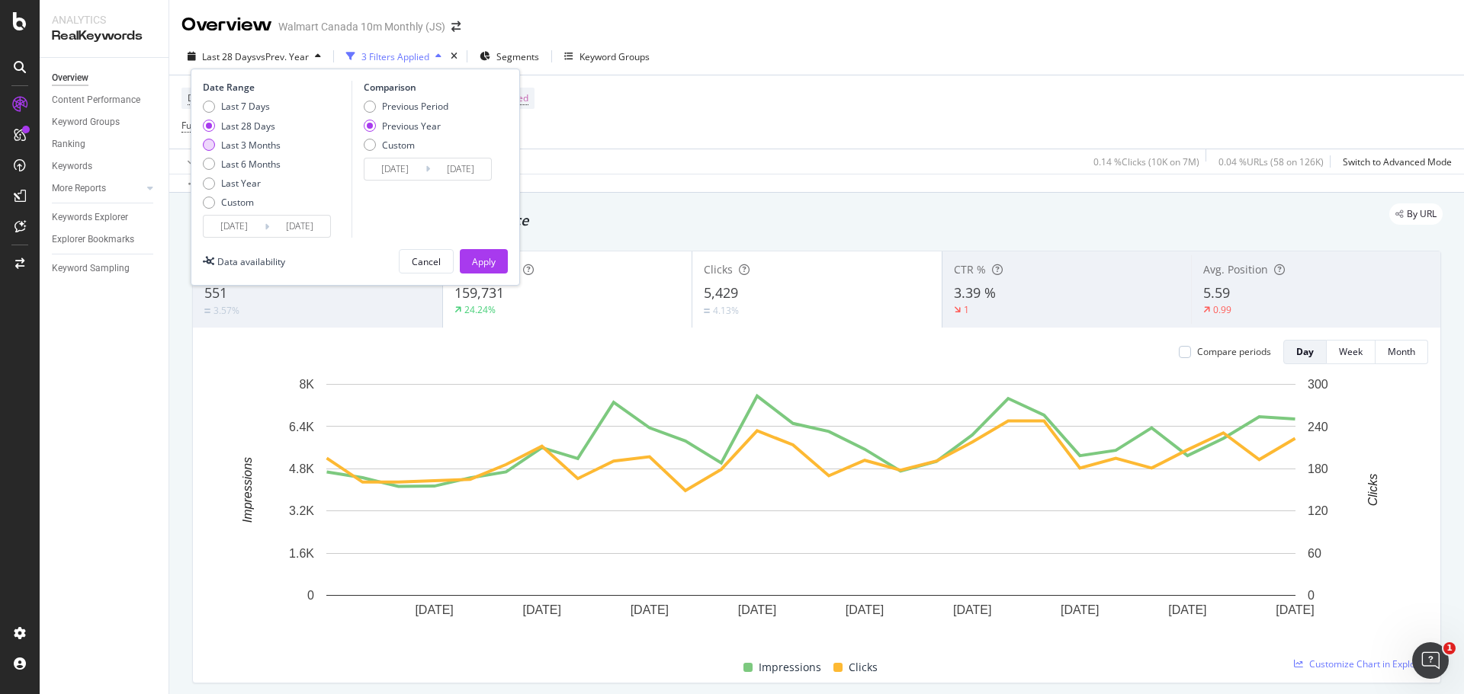
click at [213, 149] on div "Last 3 Months" at bounding box center [209, 145] width 12 height 12
type input "2025/06/02"
type input "2024/06/03"
click at [483, 257] on div "Apply" at bounding box center [484, 261] width 24 height 13
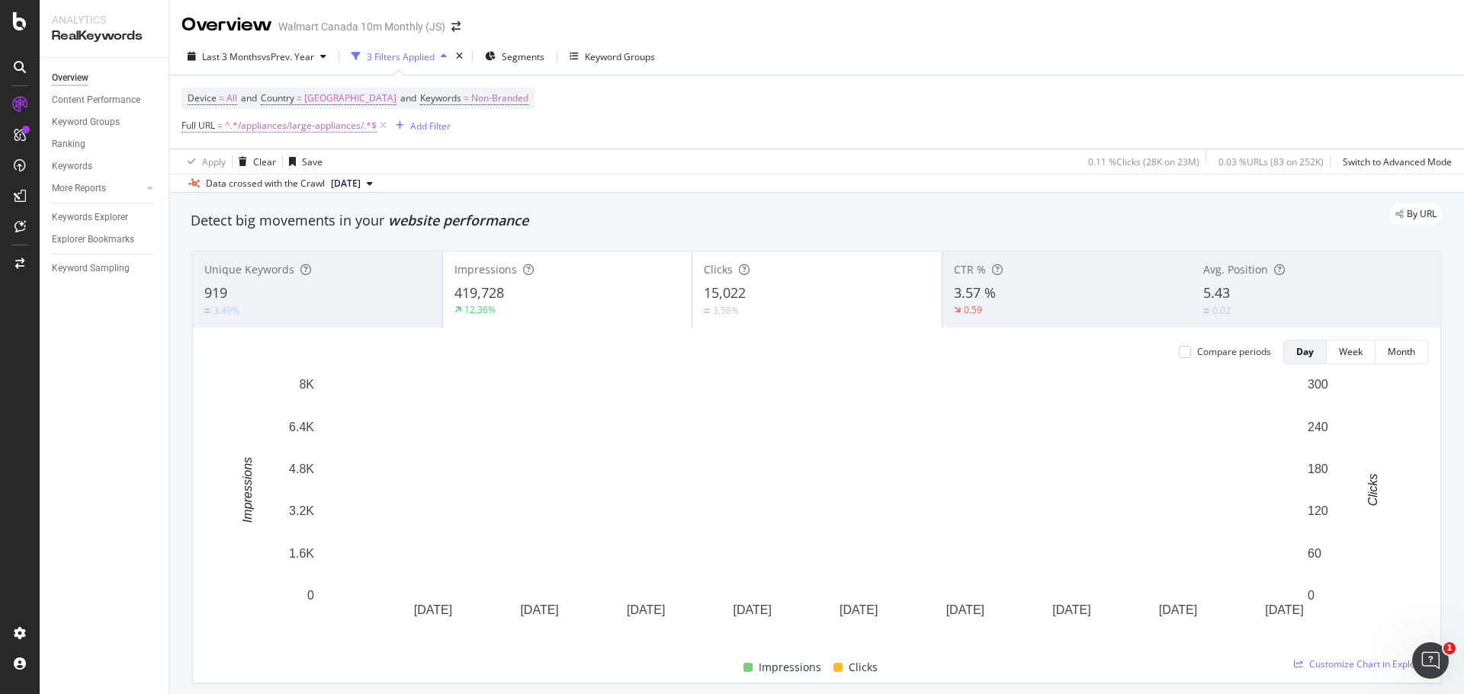
click at [327, 124] on span "^.*/appliances/large-appliances/.*$" at bounding box center [301, 125] width 152 height 21
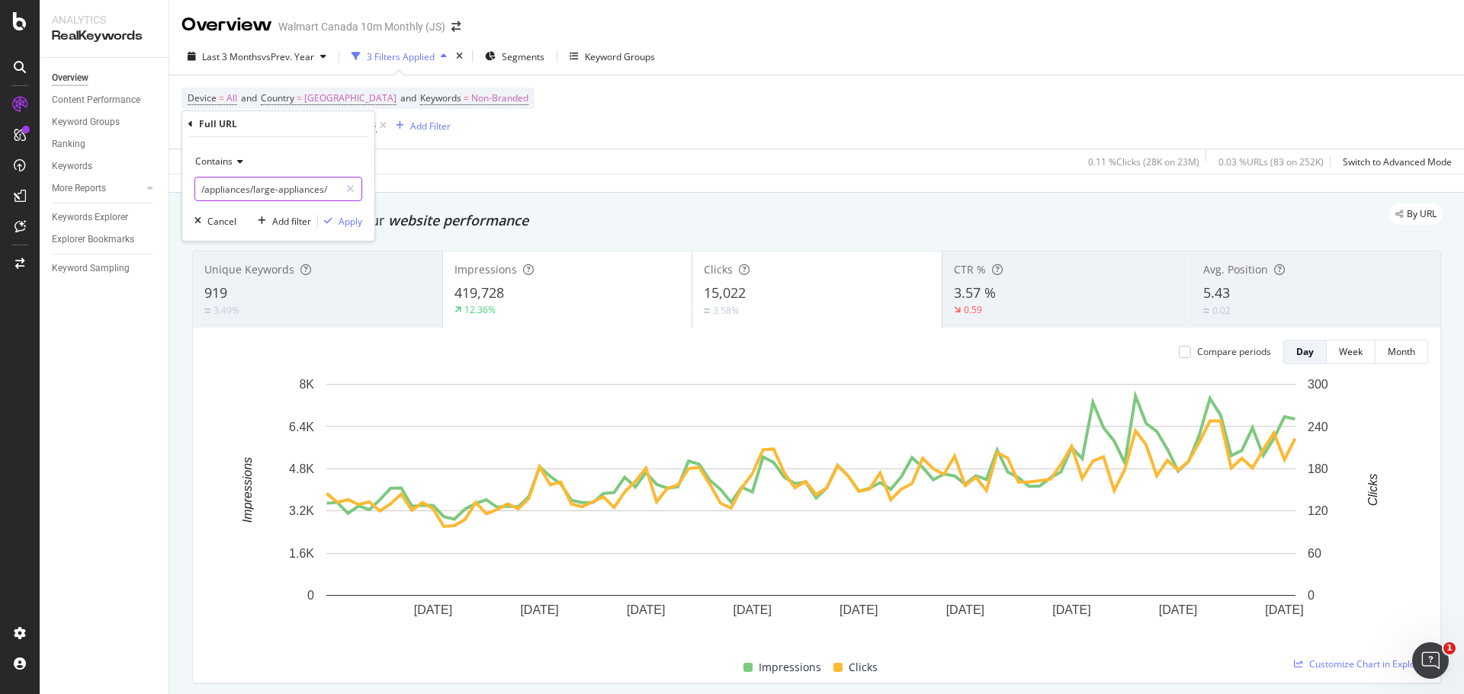
click at [277, 191] on input "/appliances/large-appliances/" at bounding box center [267, 189] width 144 height 24
click at [271, 188] on input "/appliances/large-appliances/" at bounding box center [267, 189] width 144 height 24
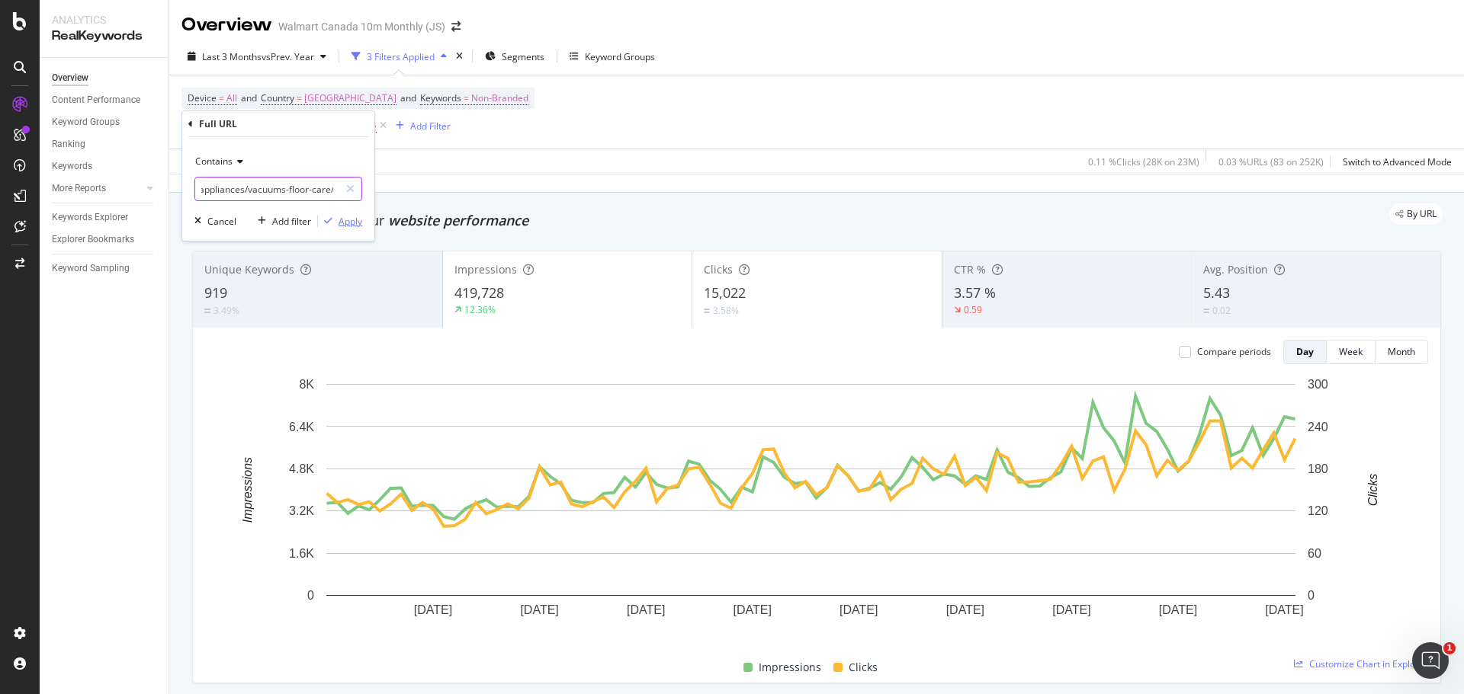
type input "/appliances/vacuums-floor-care/"
click at [342, 218] on div "Apply" at bounding box center [350, 221] width 24 height 13
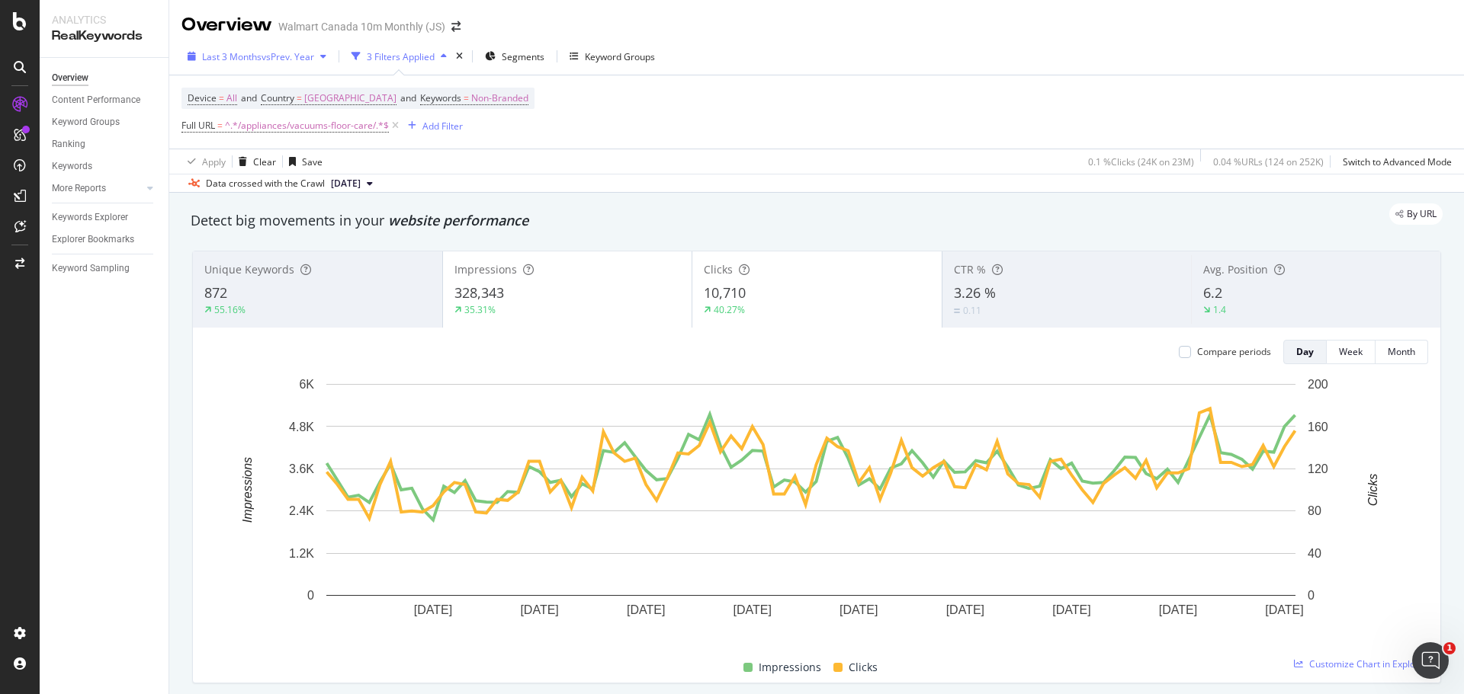
click at [312, 62] on span "vs Prev. Year" at bounding box center [287, 56] width 53 height 13
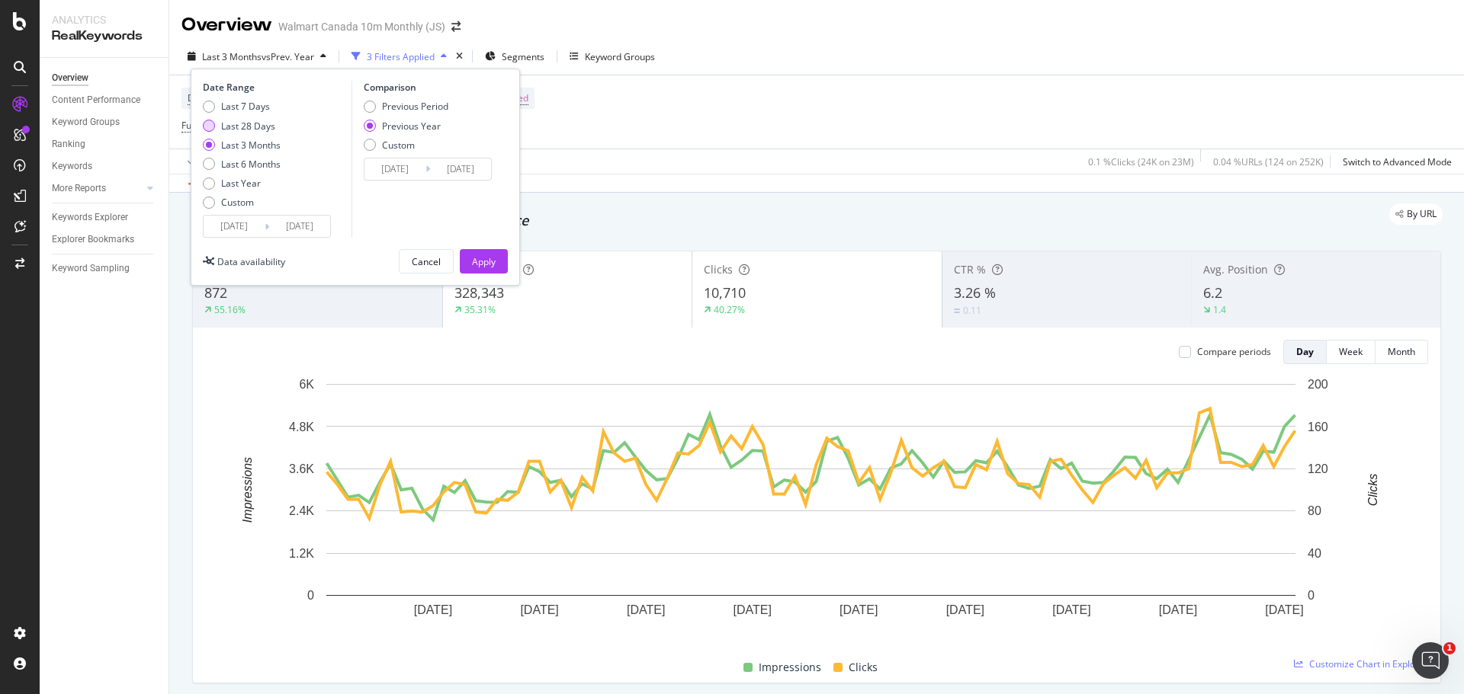
click at [204, 129] on div "Last 28 Days" at bounding box center [209, 126] width 12 height 12
type input "2025/08/05"
type input "2024/08/06"
click at [492, 262] on div "Apply" at bounding box center [484, 261] width 24 height 13
